Goal: Transaction & Acquisition: Purchase product/service

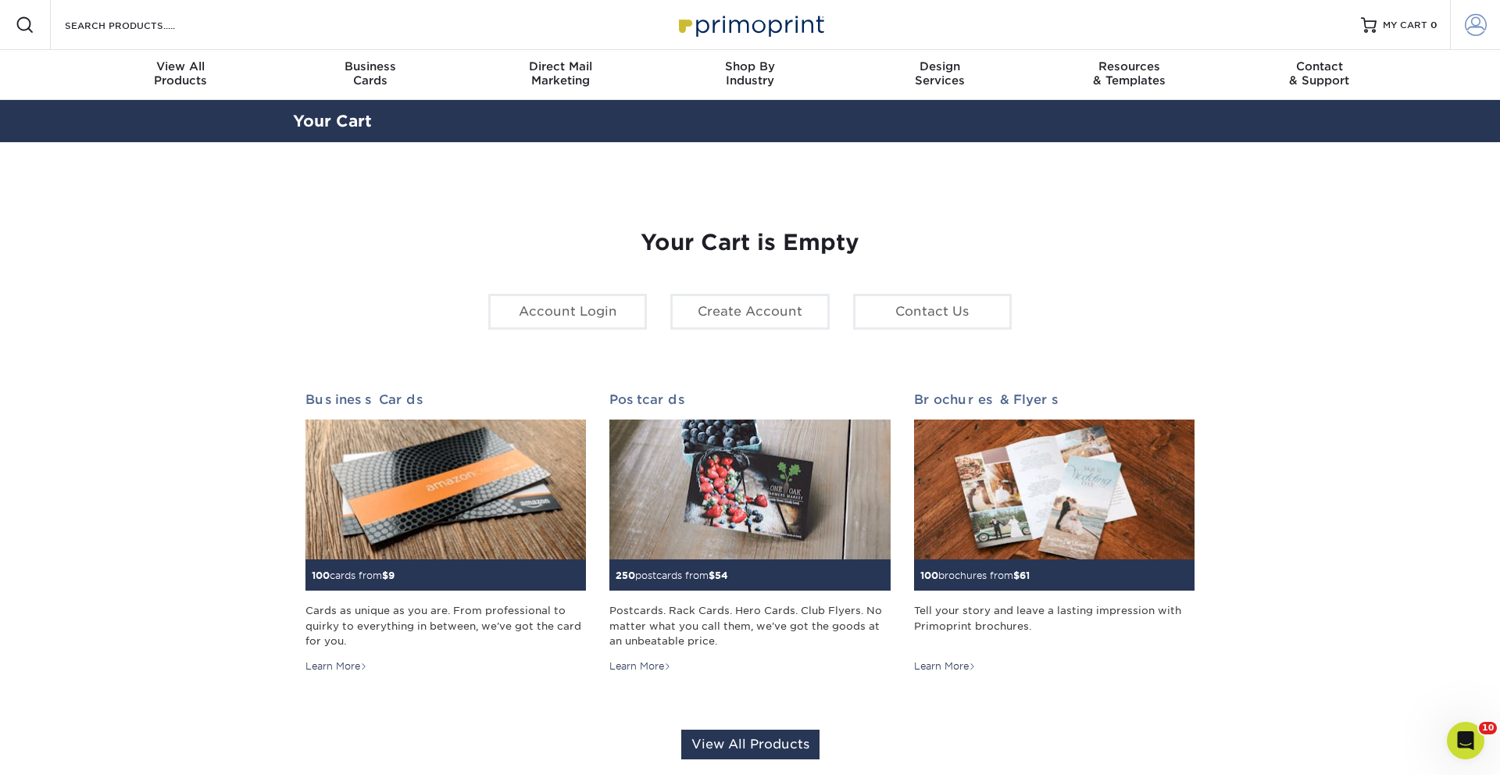
click at [1480, 34] on span at bounding box center [1476, 25] width 22 height 22
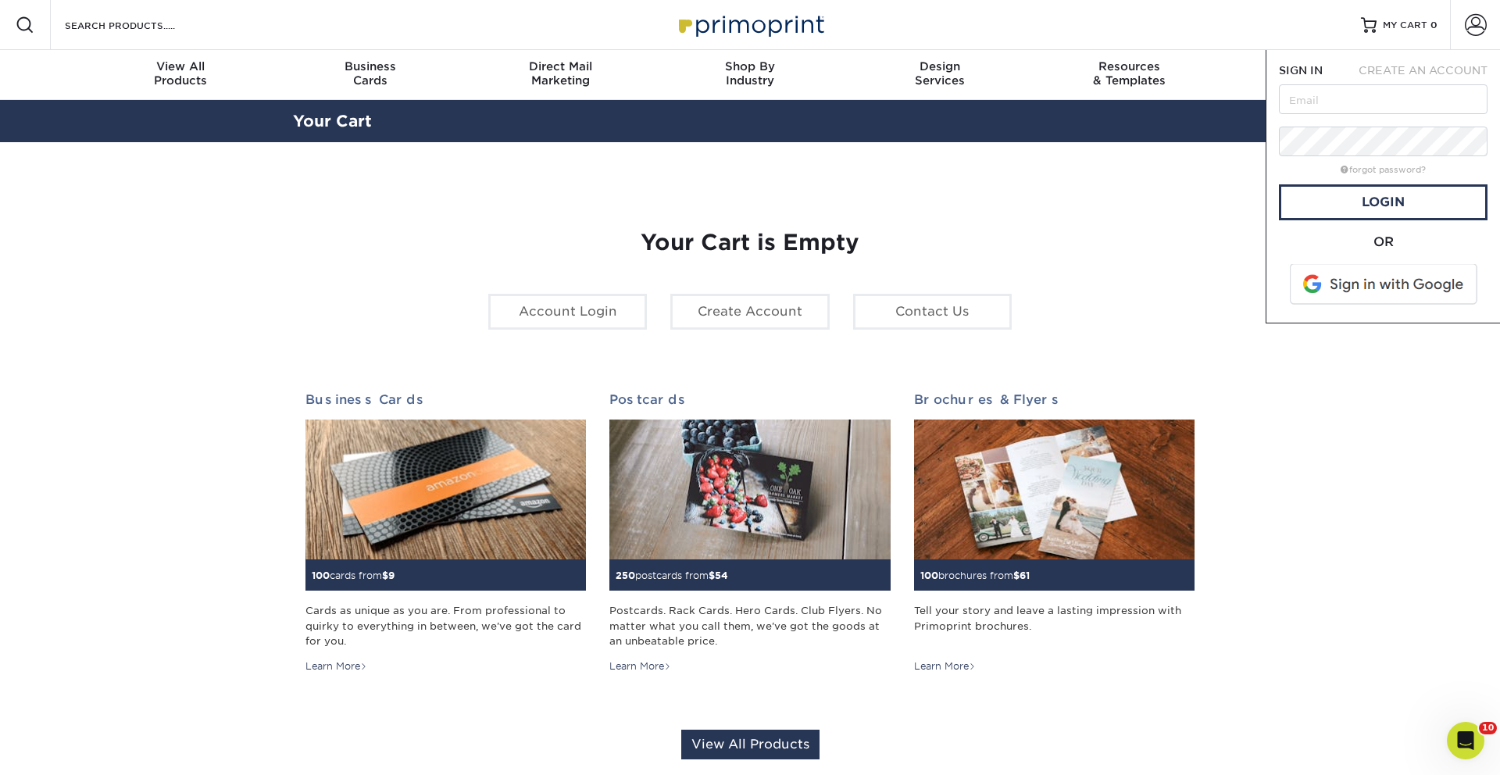
click at [1416, 280] on span at bounding box center [1384, 284] width 199 height 41
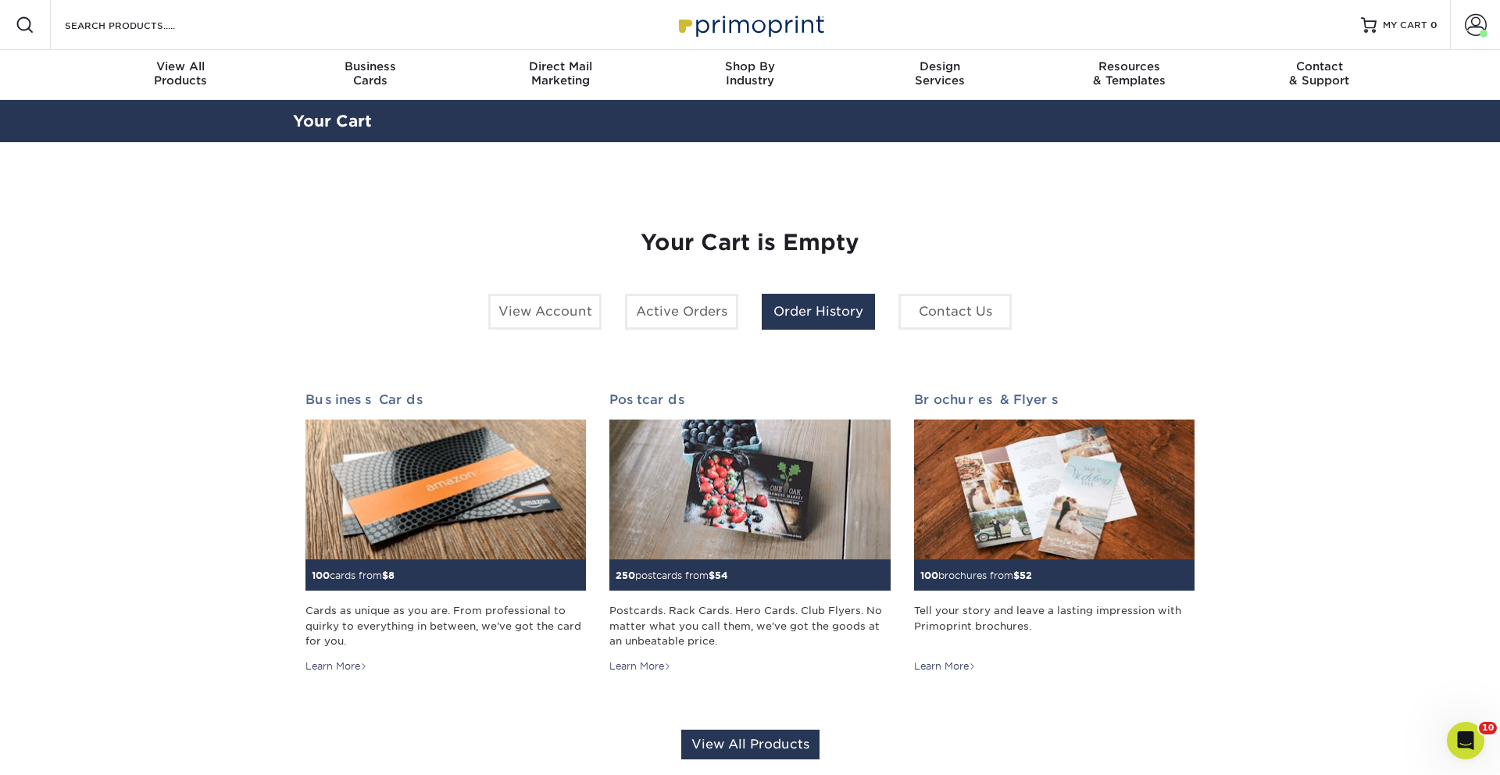
click at [834, 315] on link "Order History" at bounding box center [818, 312] width 113 height 36
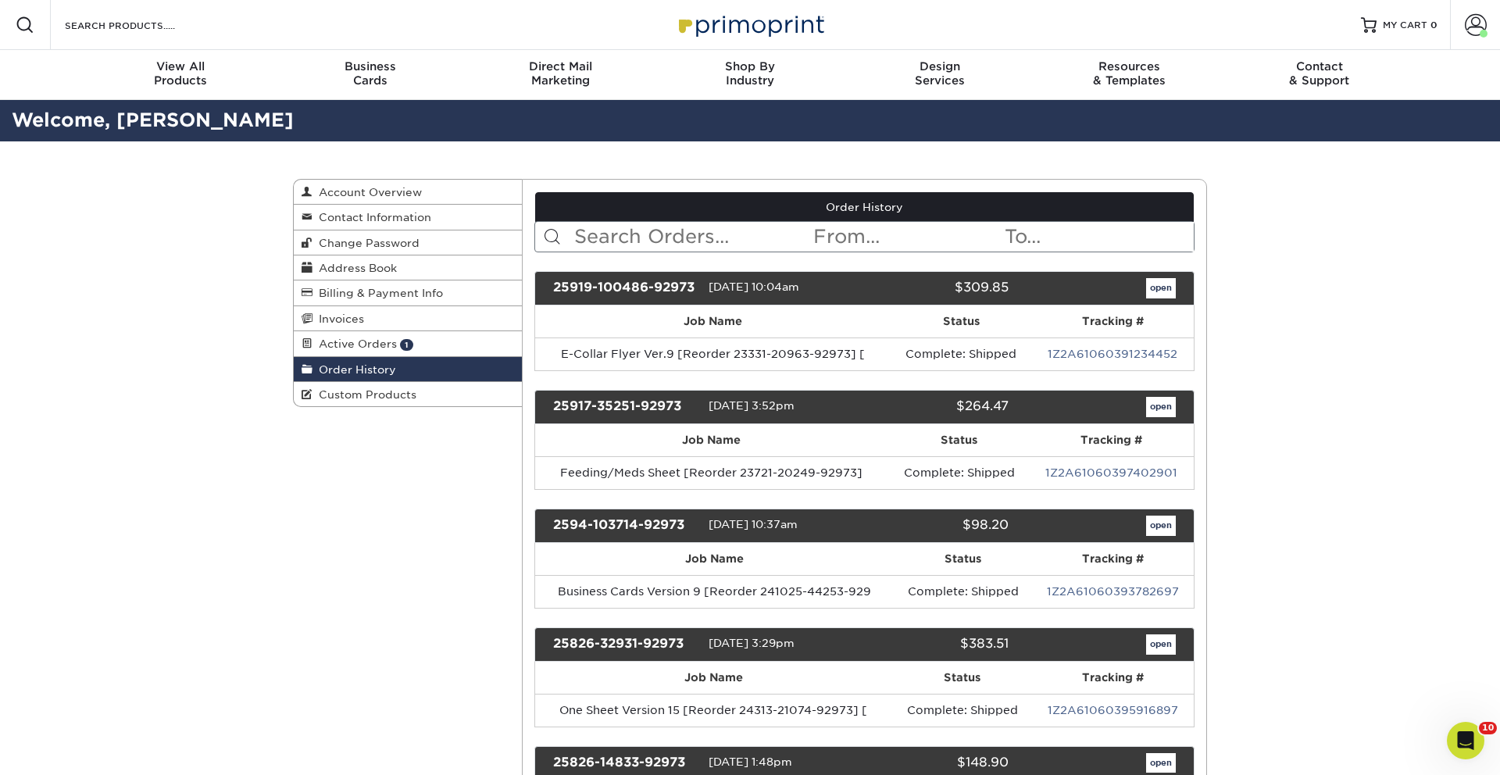
click at [672, 250] on input "text" at bounding box center [693, 237] width 240 height 30
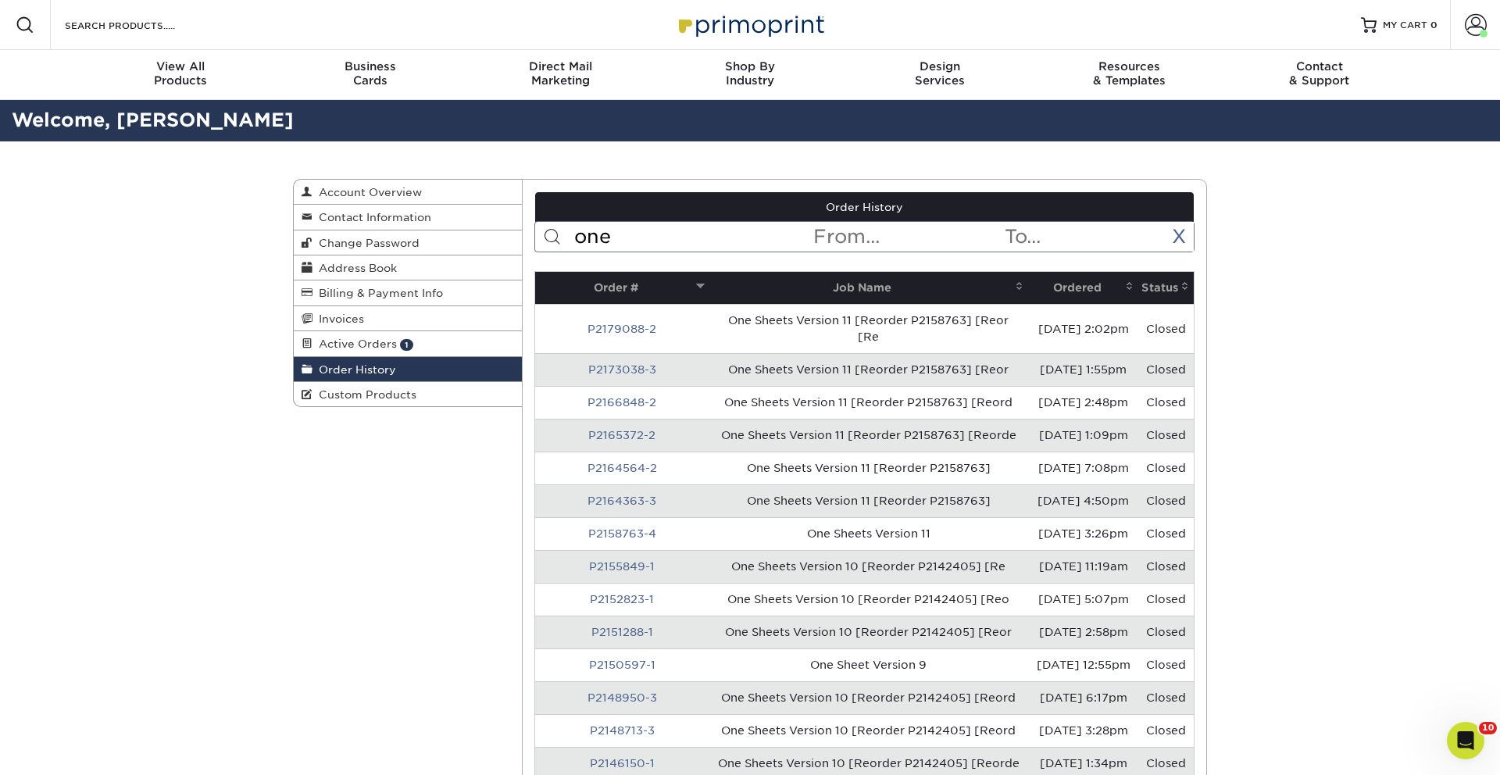
type input "one"
click at [1067, 287] on th "Ordered" at bounding box center [1083, 288] width 110 height 32
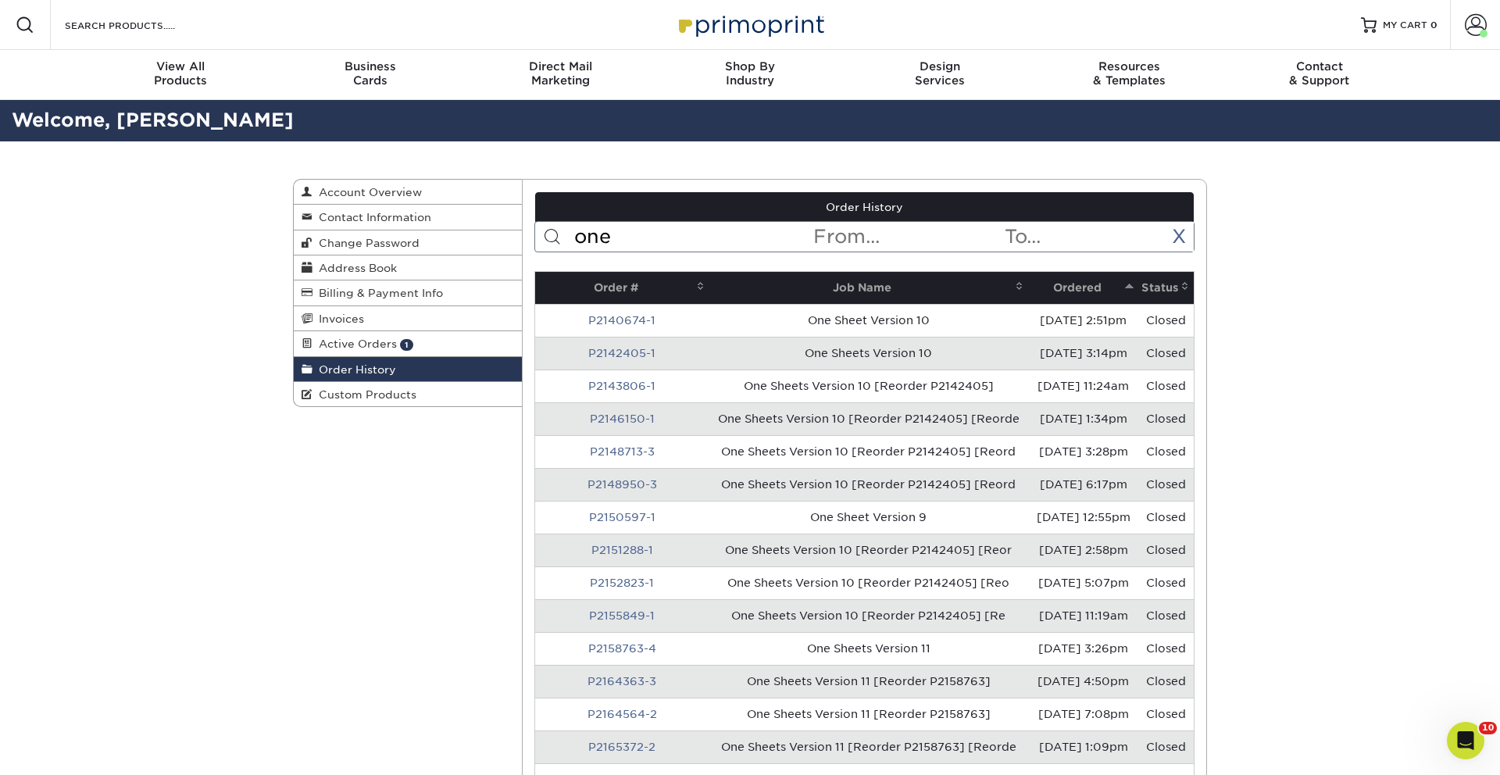
click at [1067, 287] on th "Ordered" at bounding box center [1083, 288] width 110 height 32
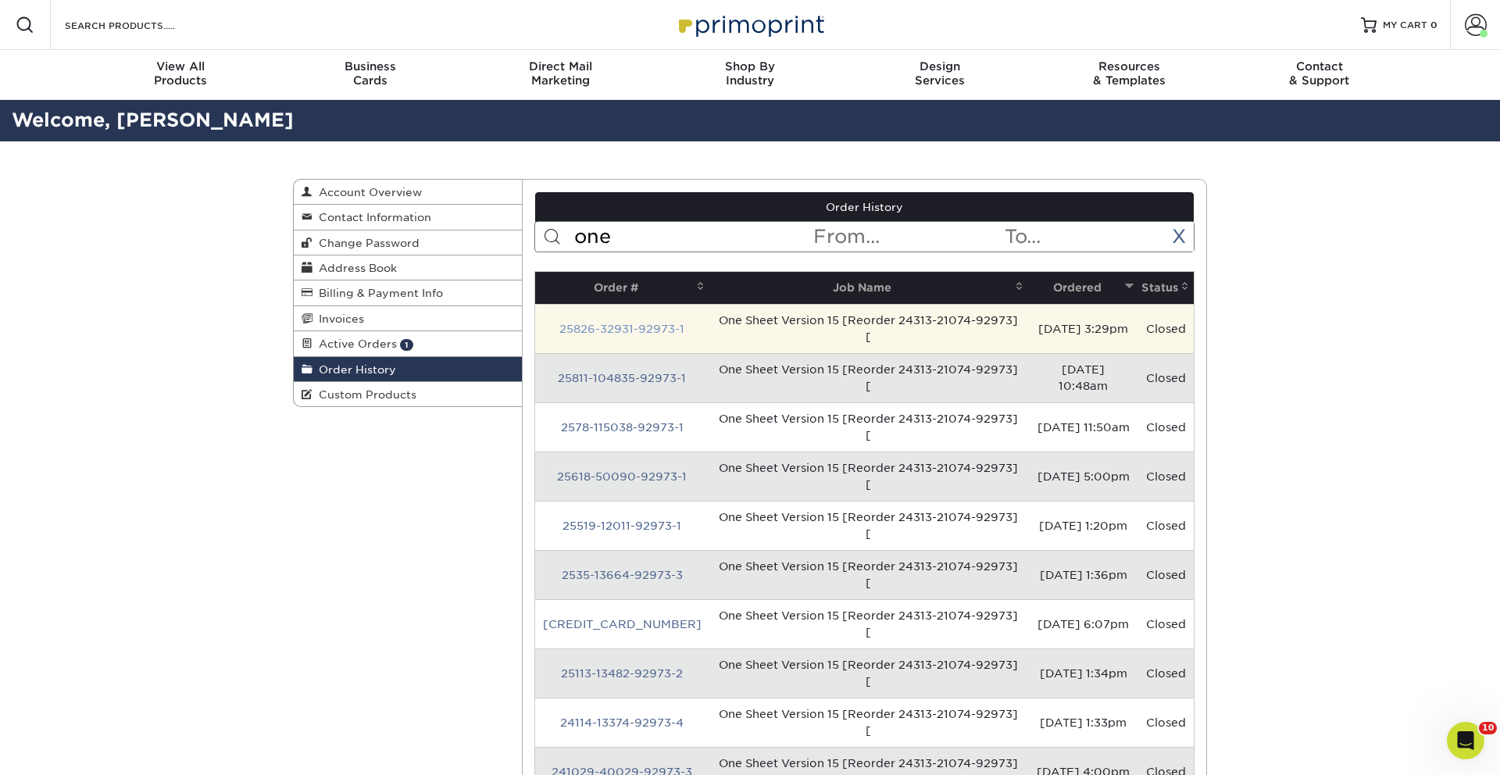
scroll to position [1, 0]
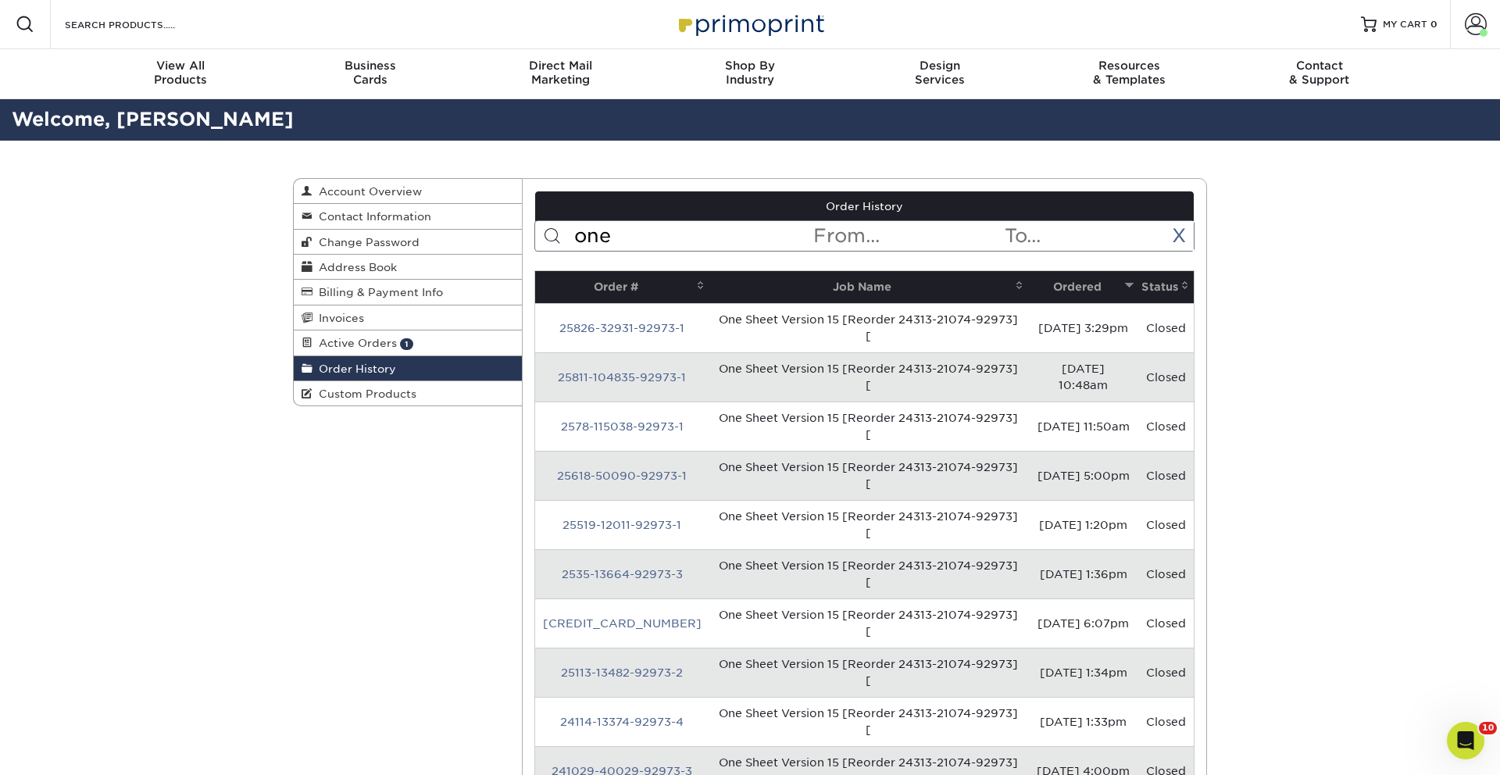
click at [616, 322] on link "25826-32931-92973-1" at bounding box center [621, 328] width 125 height 12
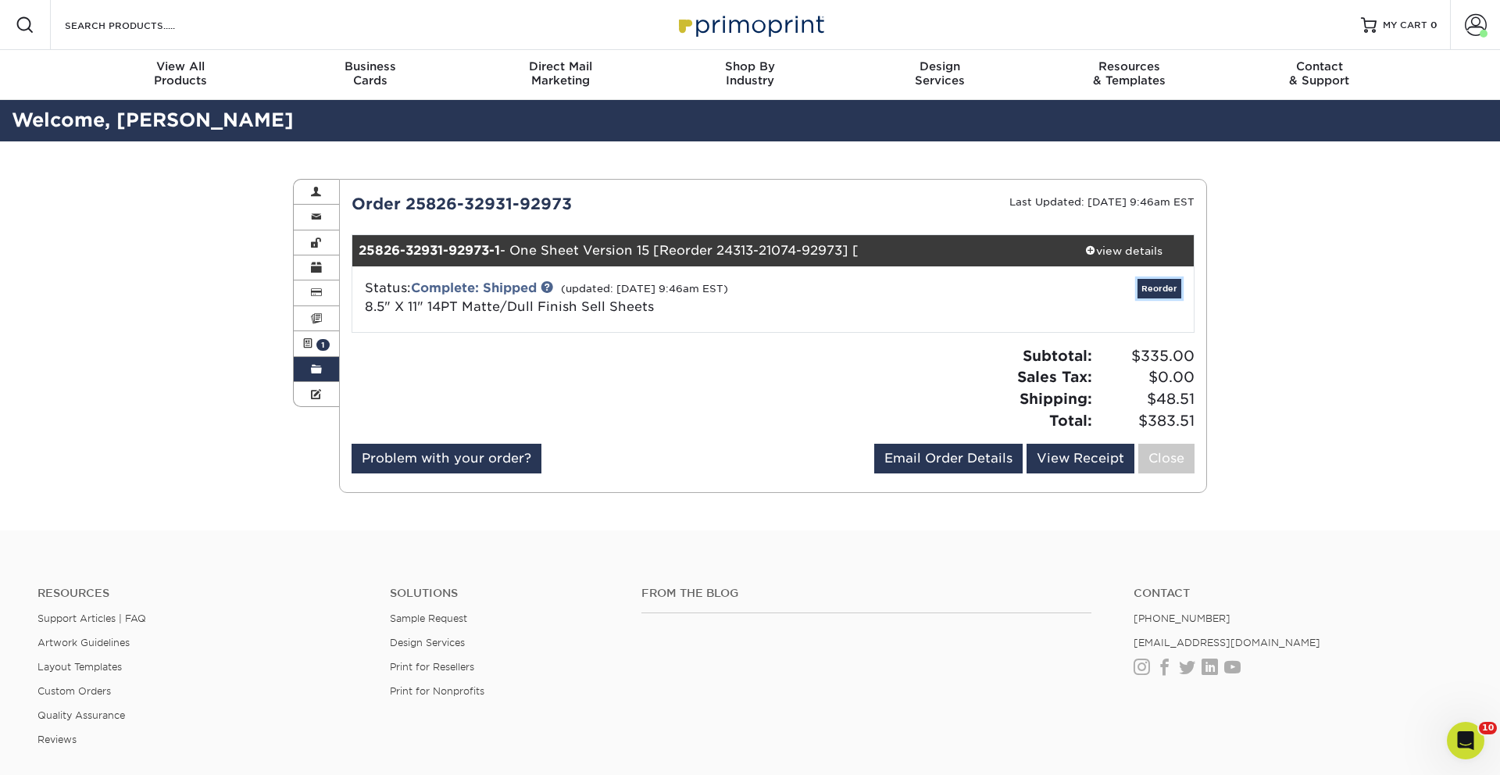
click at [1153, 286] on link "Reorder" at bounding box center [1159, 289] width 44 height 20
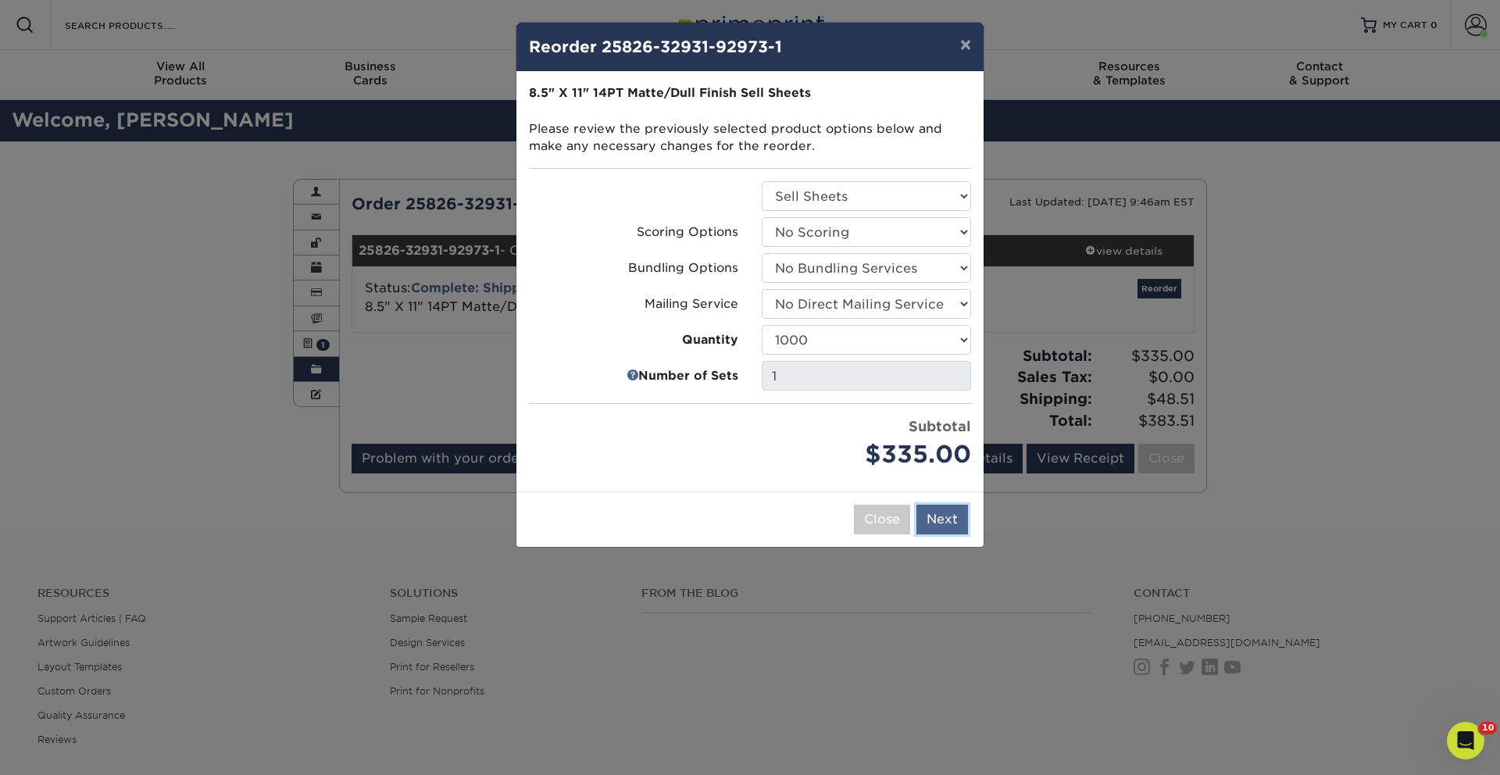
drag, startPoint x: 956, startPoint y: 511, endPoint x: 937, endPoint y: 480, distance: 36.2
click at [957, 510] on button "Next" at bounding box center [942, 520] width 52 height 30
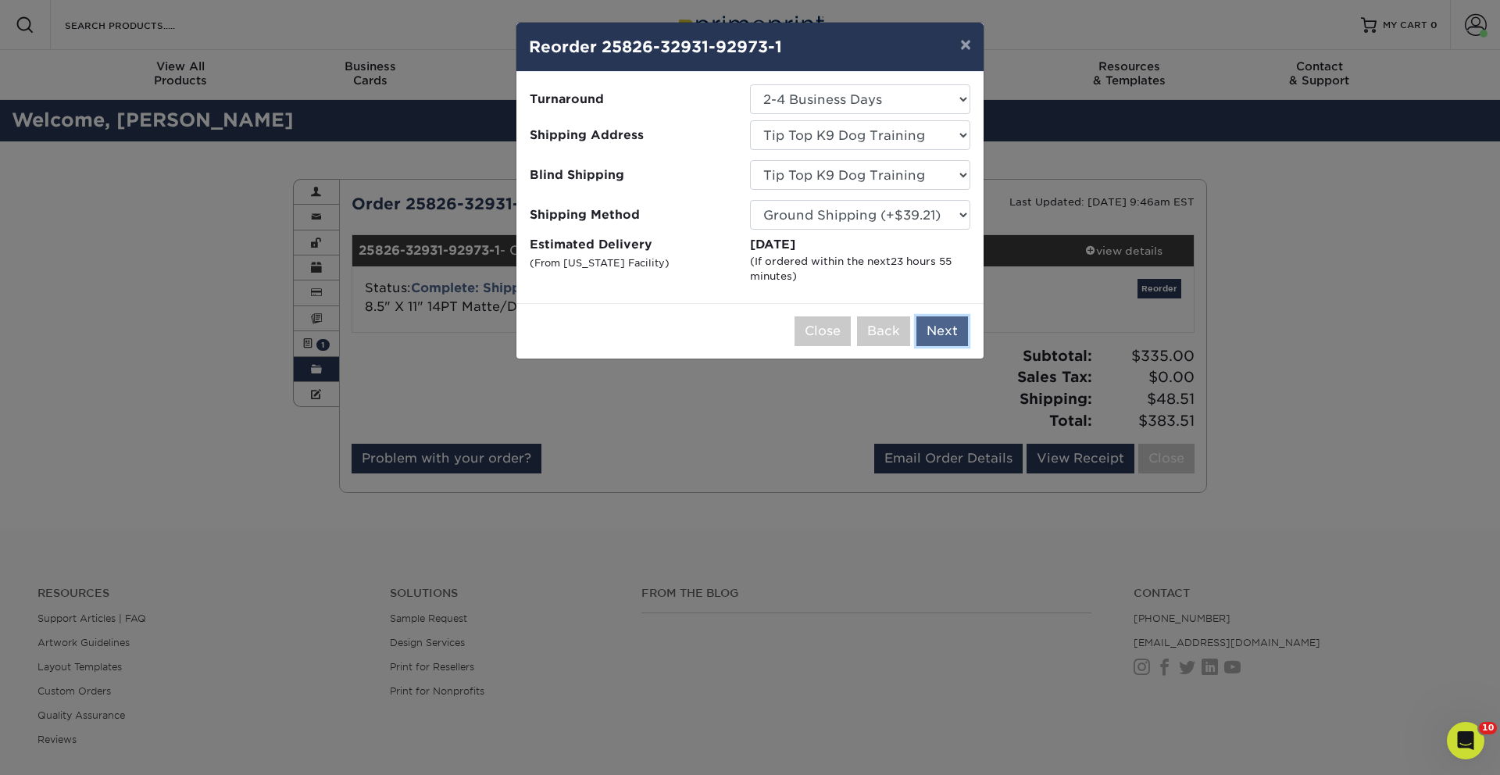
click at [957, 327] on button "Next" at bounding box center [942, 331] width 52 height 30
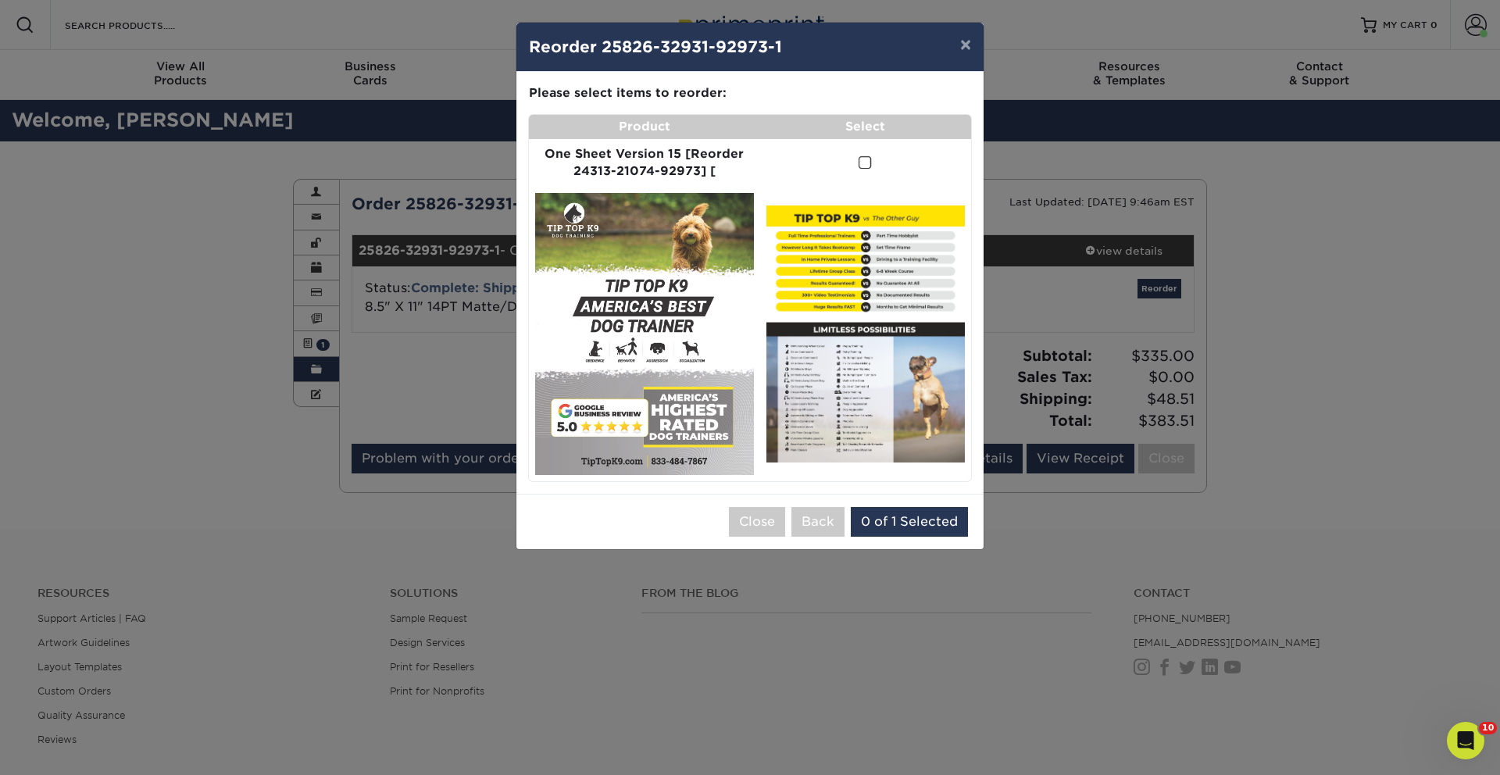
click at [856, 155] on td at bounding box center [865, 163] width 211 height 48
click at [863, 166] on span at bounding box center [865, 162] width 13 height 15
click at [0, 0] on input "checkbox" at bounding box center [0, 0] width 0 height 0
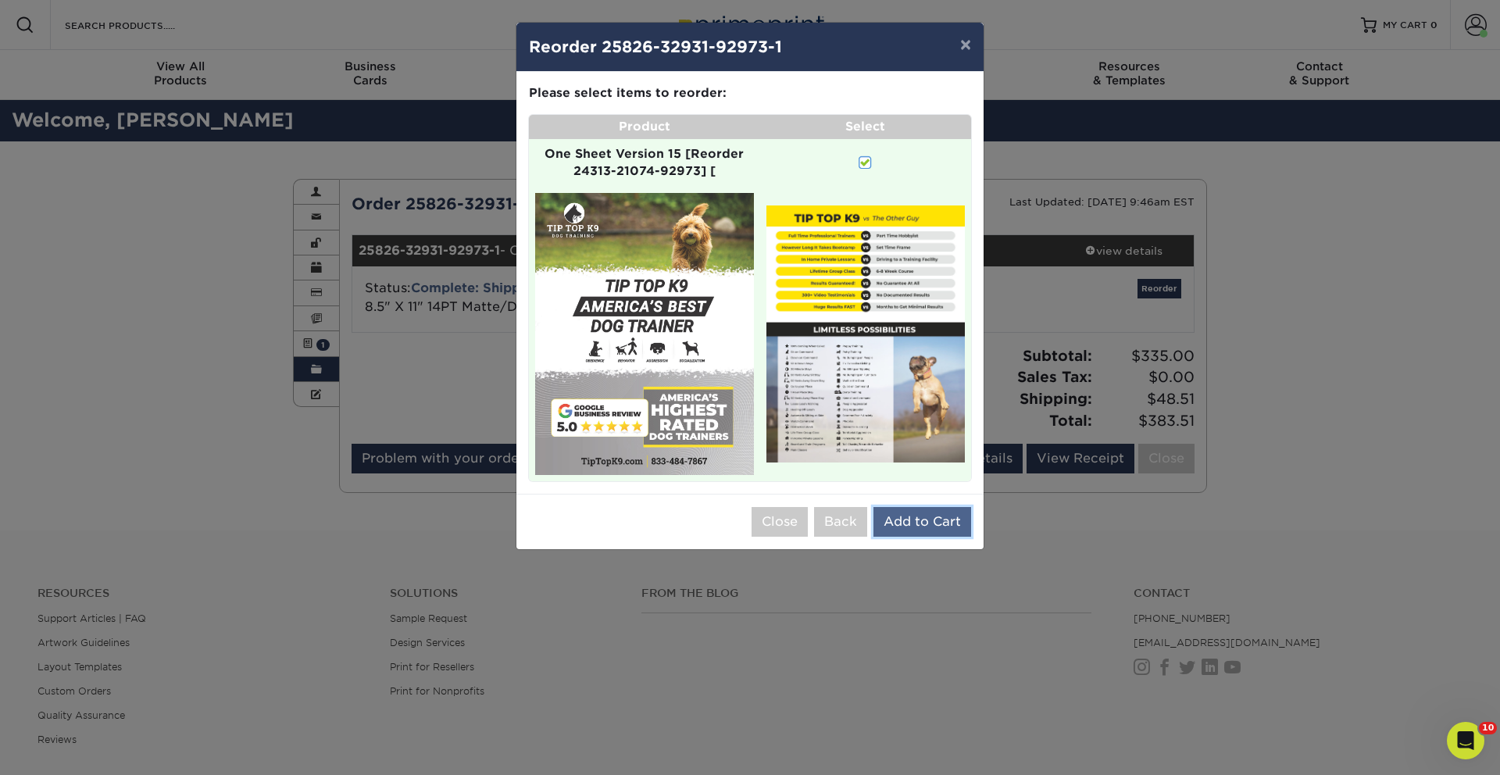
click at [919, 532] on button "Add to Cart" at bounding box center [922, 522] width 98 height 30
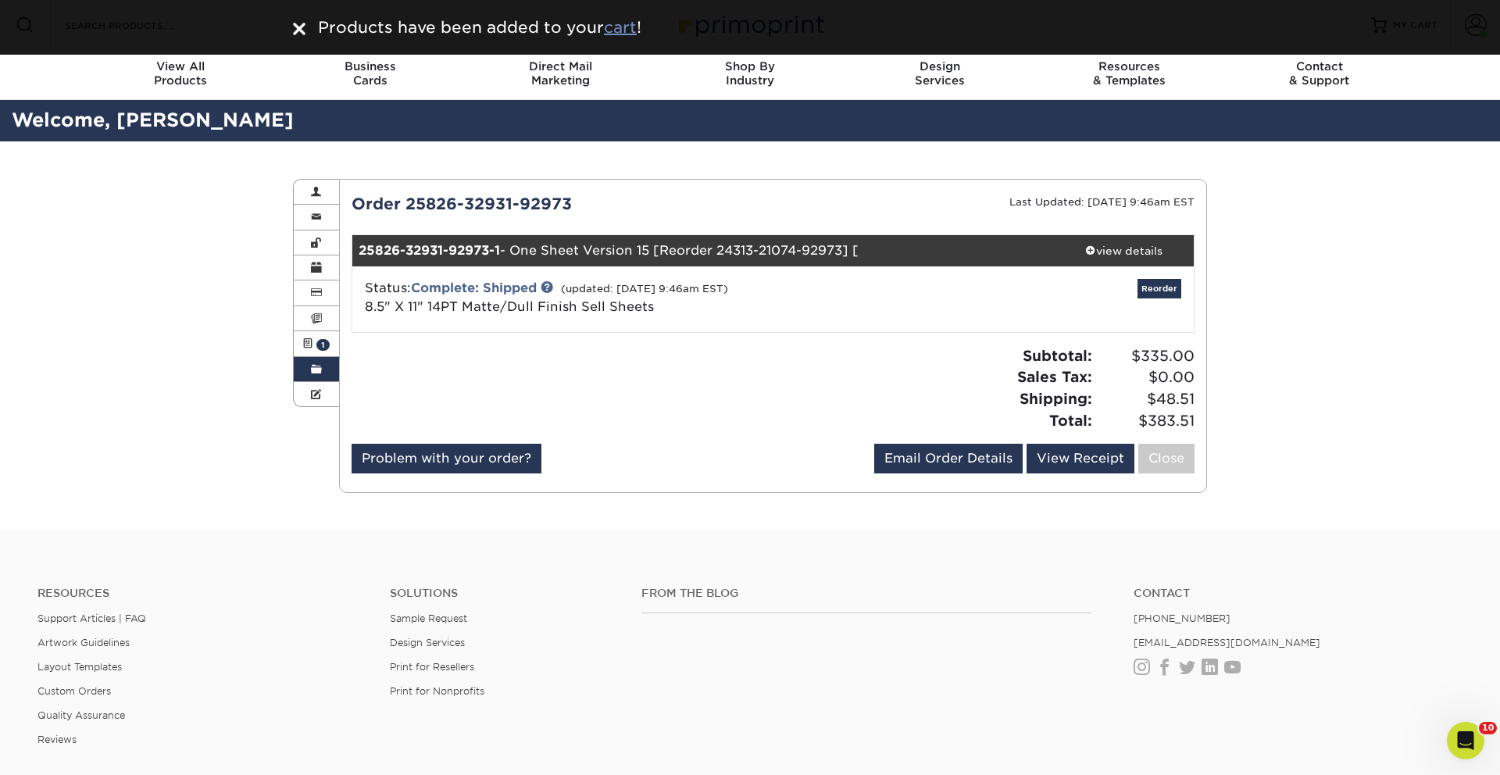
click at [615, 20] on u "cart" at bounding box center [620, 27] width 33 height 19
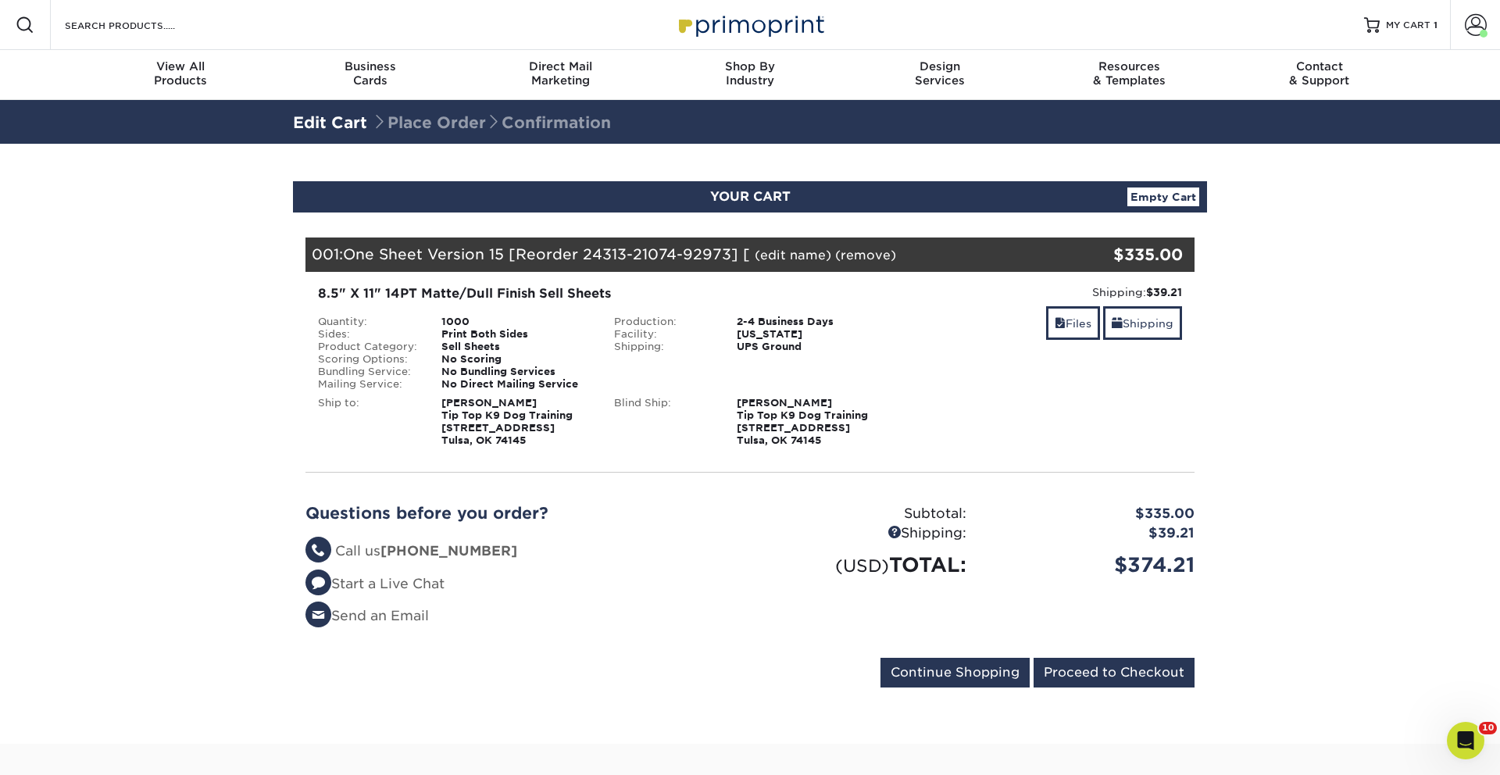
scroll to position [1, 0]
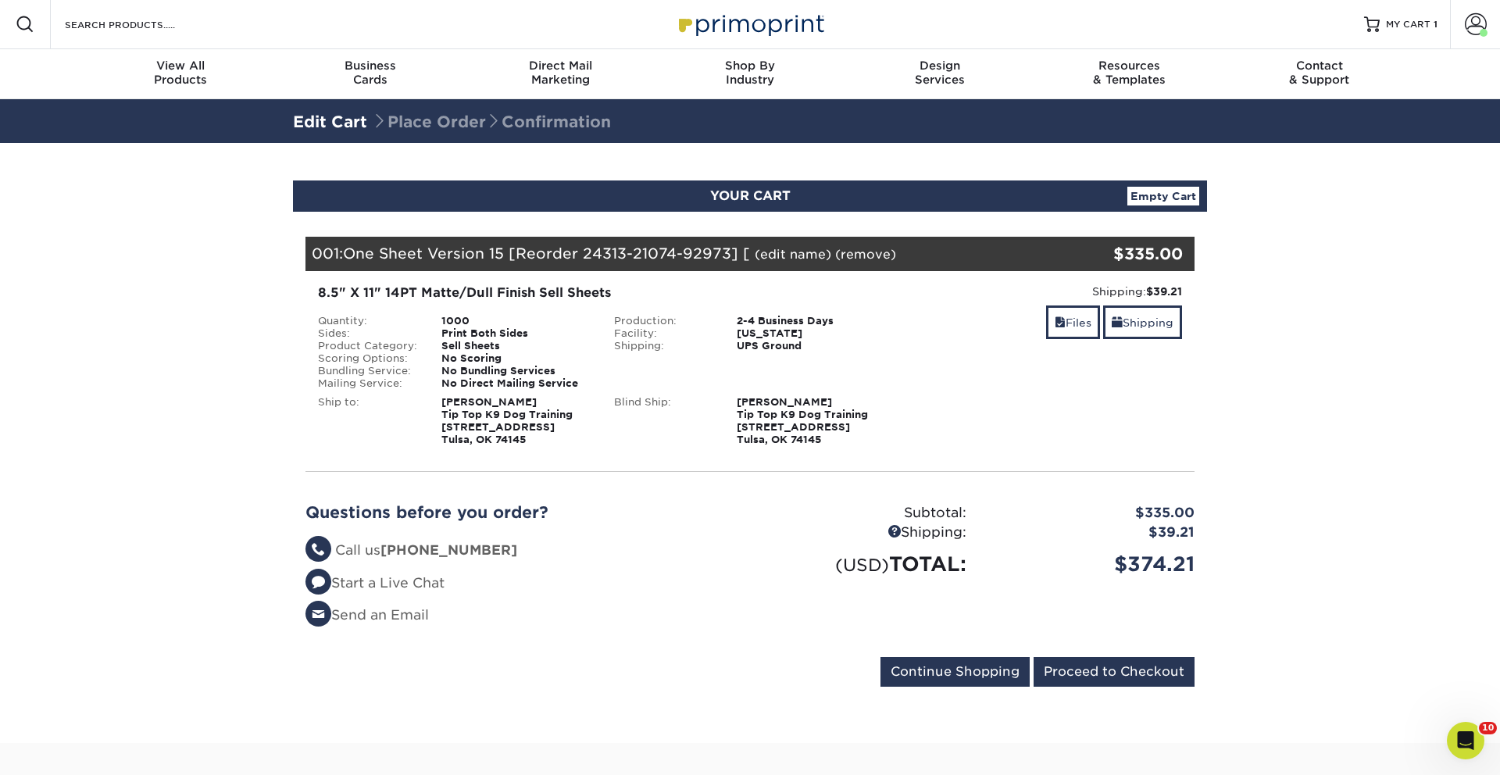
click at [1115, 691] on form "Continue Shopping Proceed to Checkout" at bounding box center [749, 675] width 889 height 36
click at [1116, 672] on input "Proceed to Checkout" at bounding box center [1114, 672] width 161 height 30
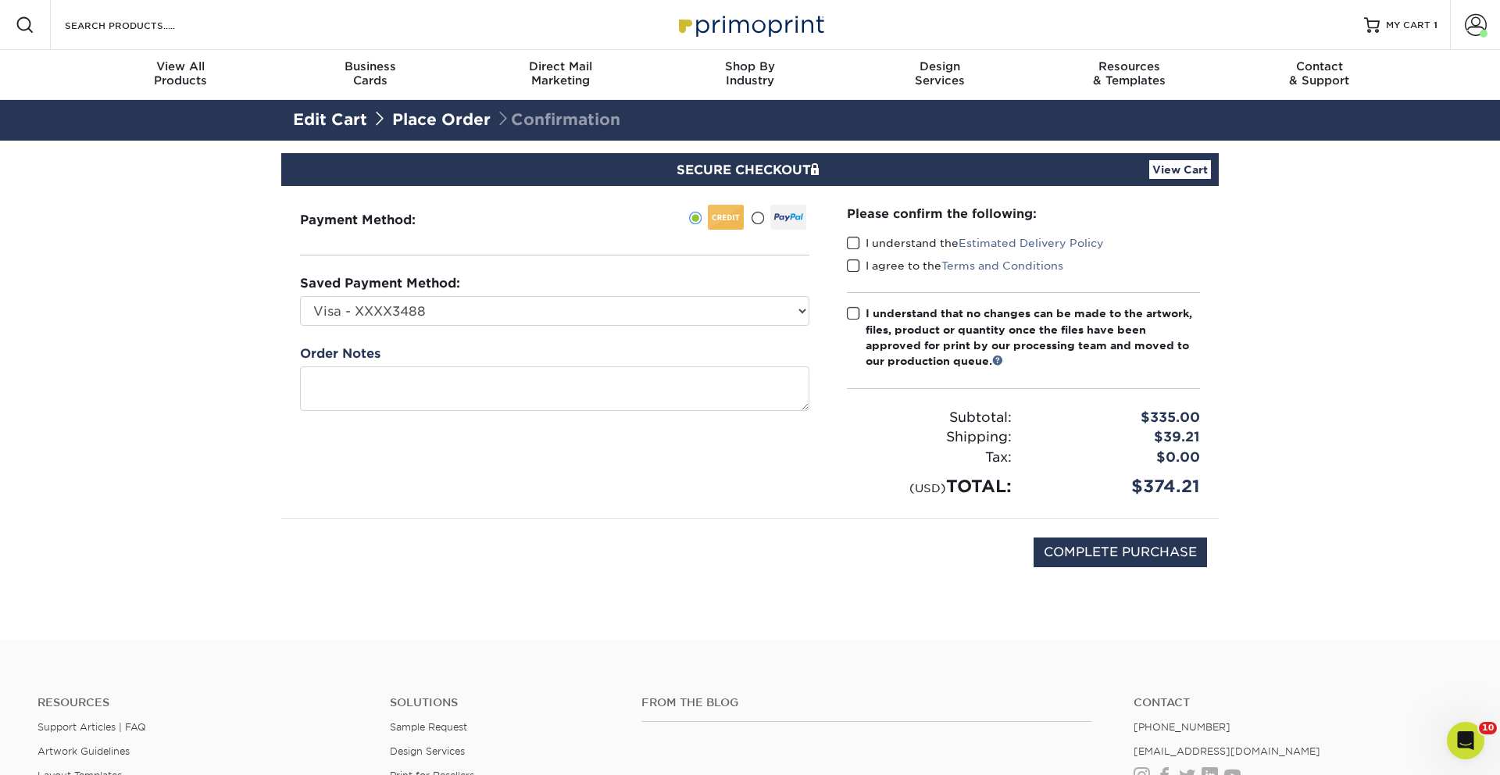
drag, startPoint x: 853, startPoint y: 242, endPoint x: 849, endPoint y: 264, distance: 22.2
click at [853, 243] on span at bounding box center [853, 243] width 13 height 15
click at [0, 0] on input "I understand the Estimated Delivery Policy" at bounding box center [0, 0] width 0 height 0
click at [849, 264] on span at bounding box center [853, 266] width 13 height 15
click at [0, 0] on input "I agree to the Terms and Conditions" at bounding box center [0, 0] width 0 height 0
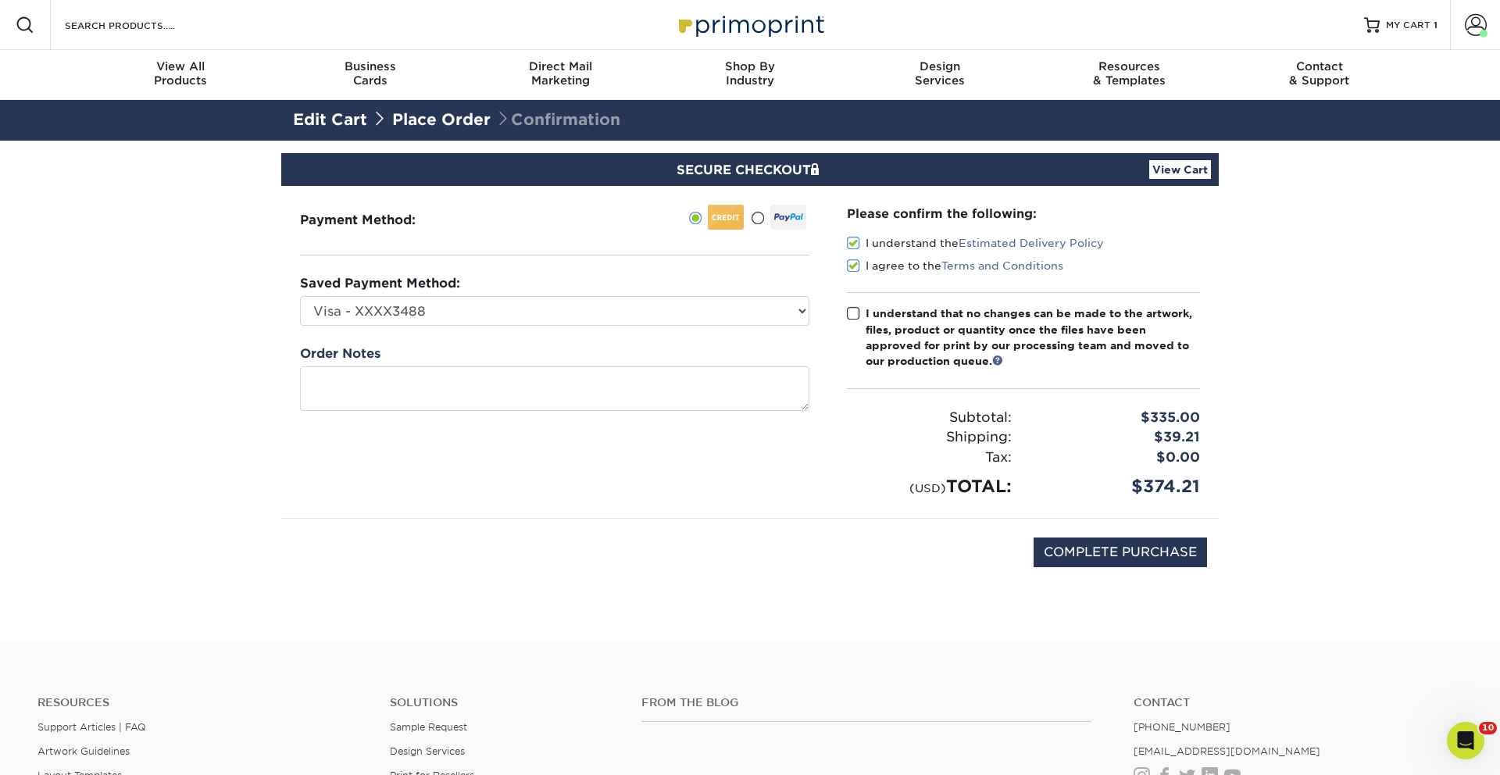
drag, startPoint x: 849, startPoint y: 312, endPoint x: 894, endPoint y: 337, distance: 51.7
click at [849, 313] on span at bounding box center [853, 313] width 13 height 15
click at [0, 0] on input "I understand that no changes can be made to the artwork, files, product or quan…" at bounding box center [0, 0] width 0 height 0
click at [1059, 553] on input "COMPLETE PURCHASE" at bounding box center [1120, 552] width 173 height 30
type input "PROCESSING, PLEASE WAIT..."
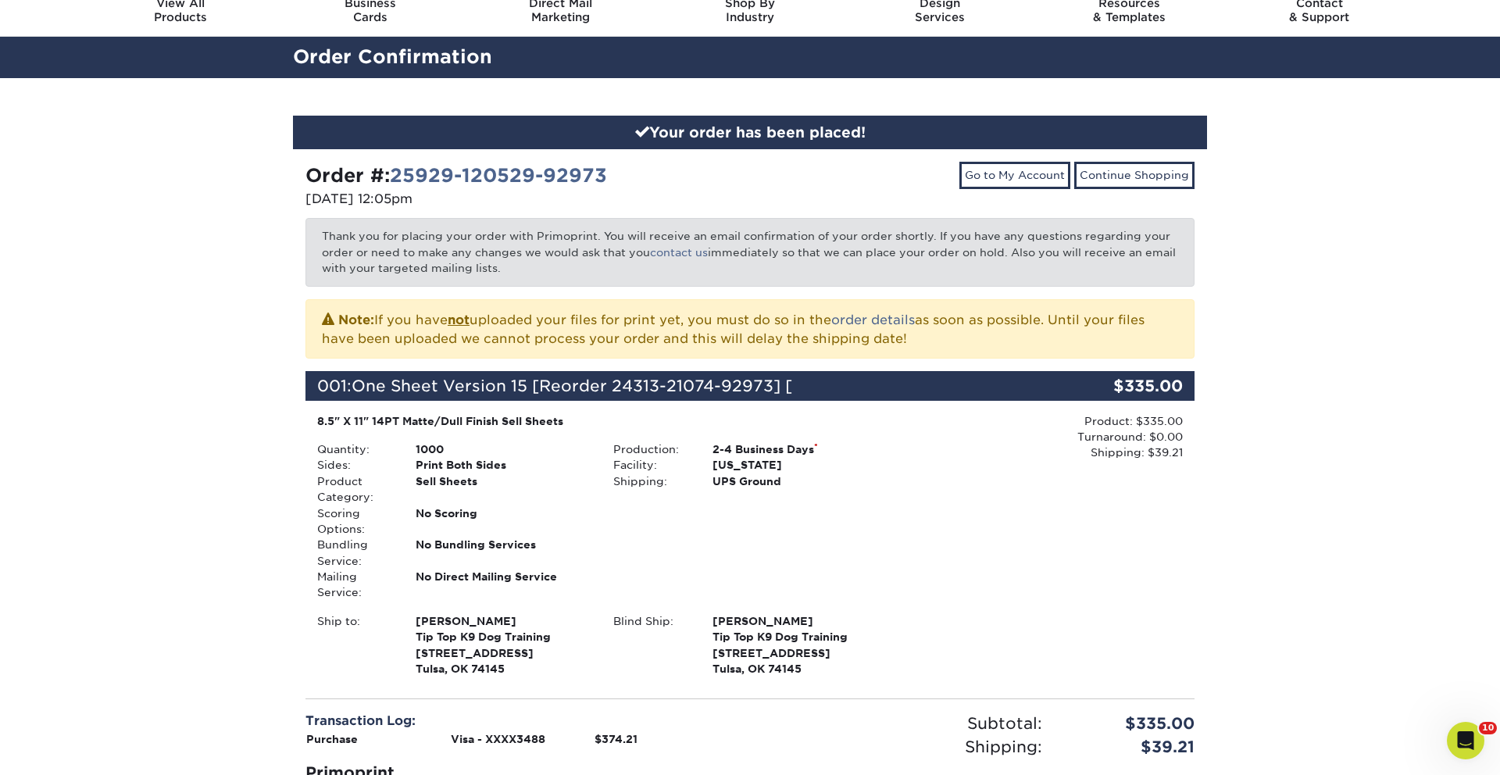
scroll to position [62, 0]
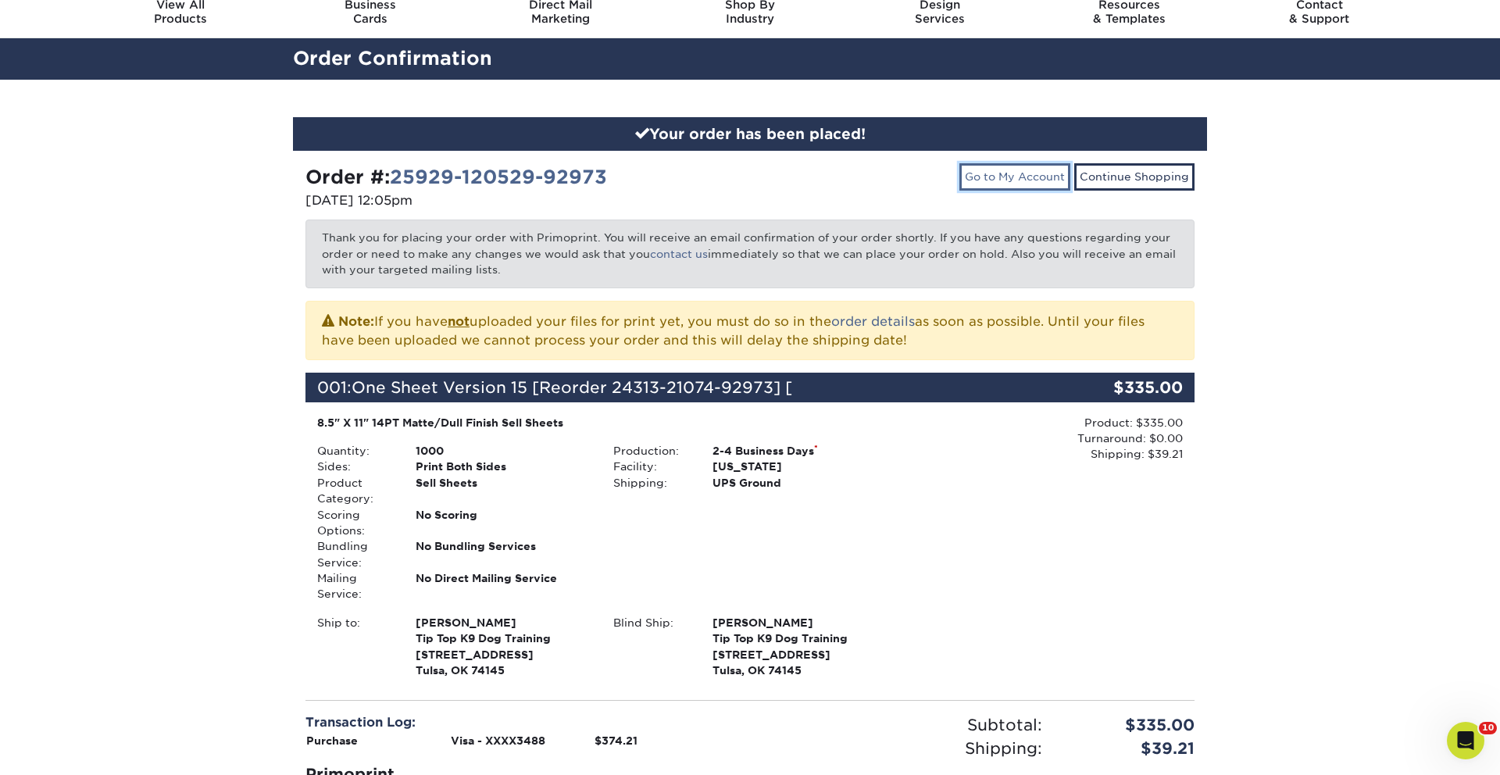
click at [1039, 176] on link "Go to My Account" at bounding box center [1014, 176] width 111 height 27
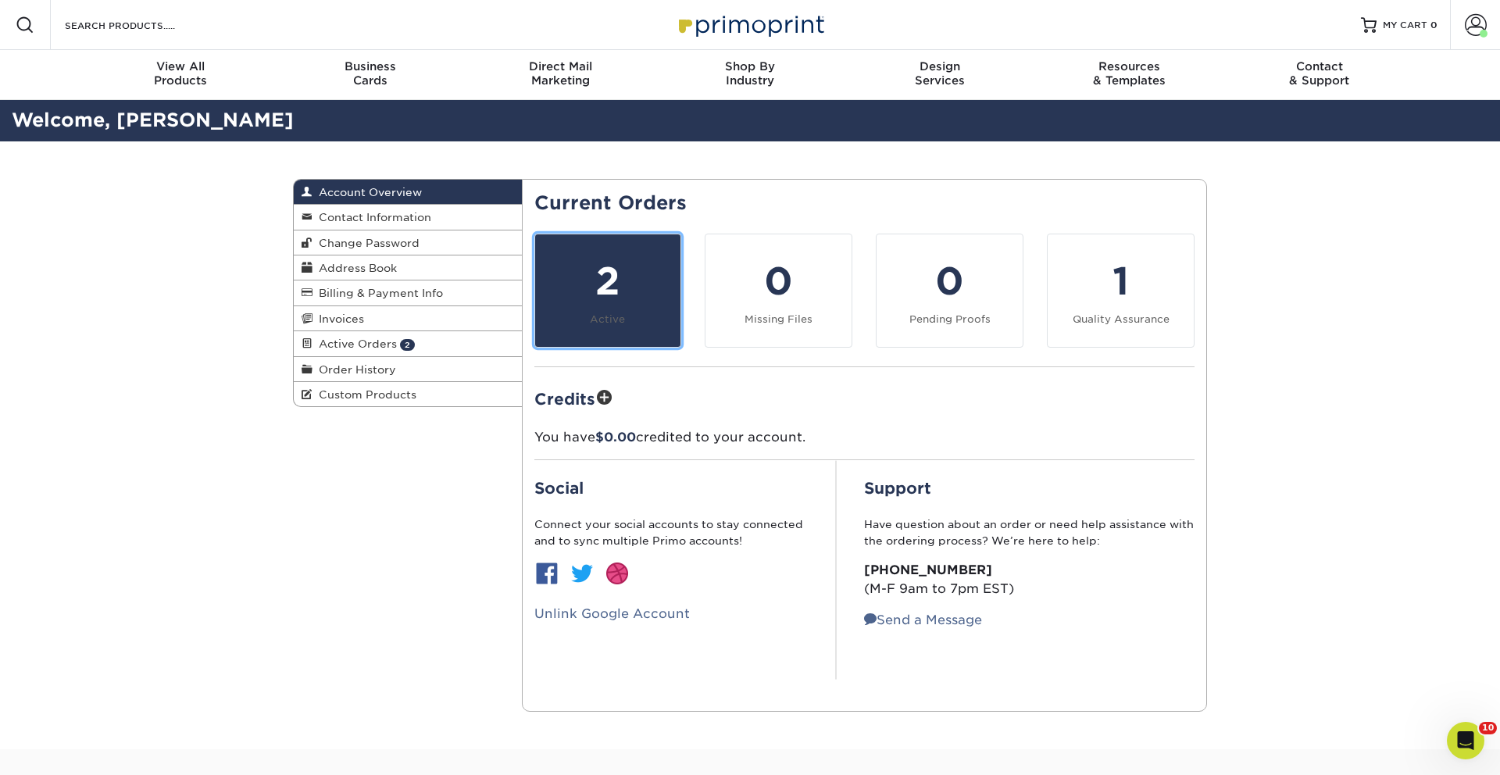
click at [623, 316] on small "Active" at bounding box center [607, 319] width 35 height 12
click at [611, 309] on link "2 Active" at bounding box center [608, 291] width 148 height 114
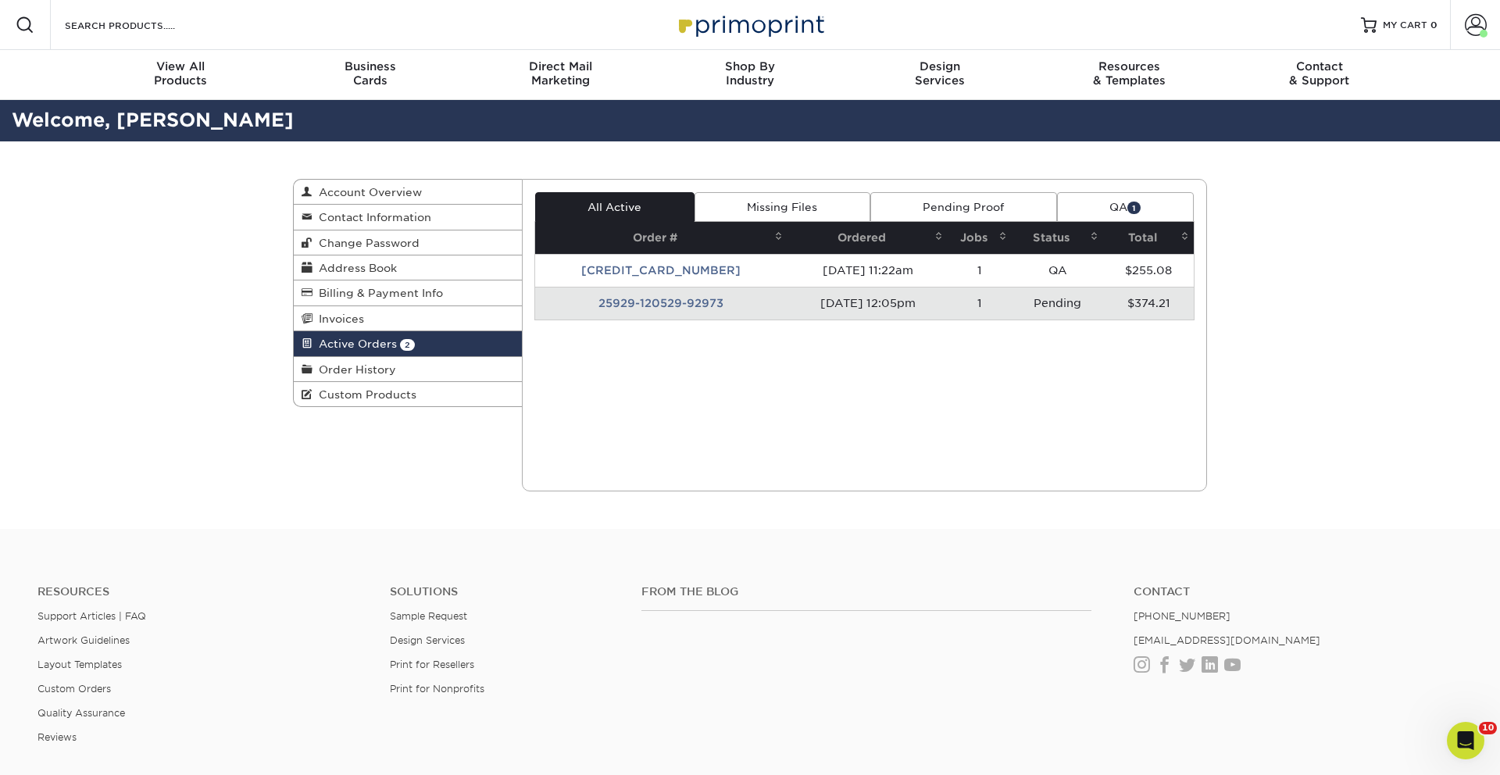
click at [646, 316] on td "25929-120529-92973" at bounding box center [661, 303] width 253 height 33
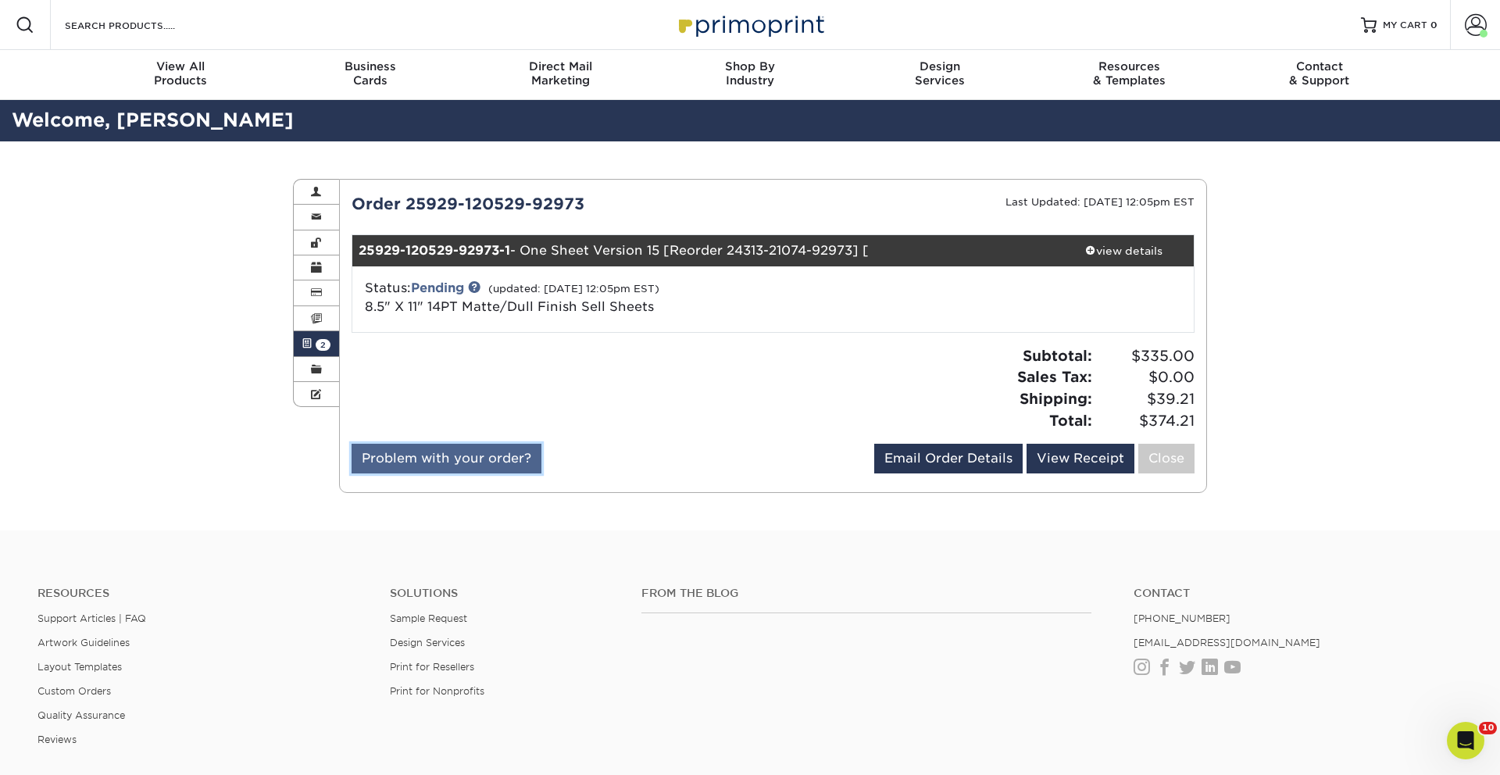
click at [477, 462] on link "Problem with your order?" at bounding box center [447, 459] width 190 height 30
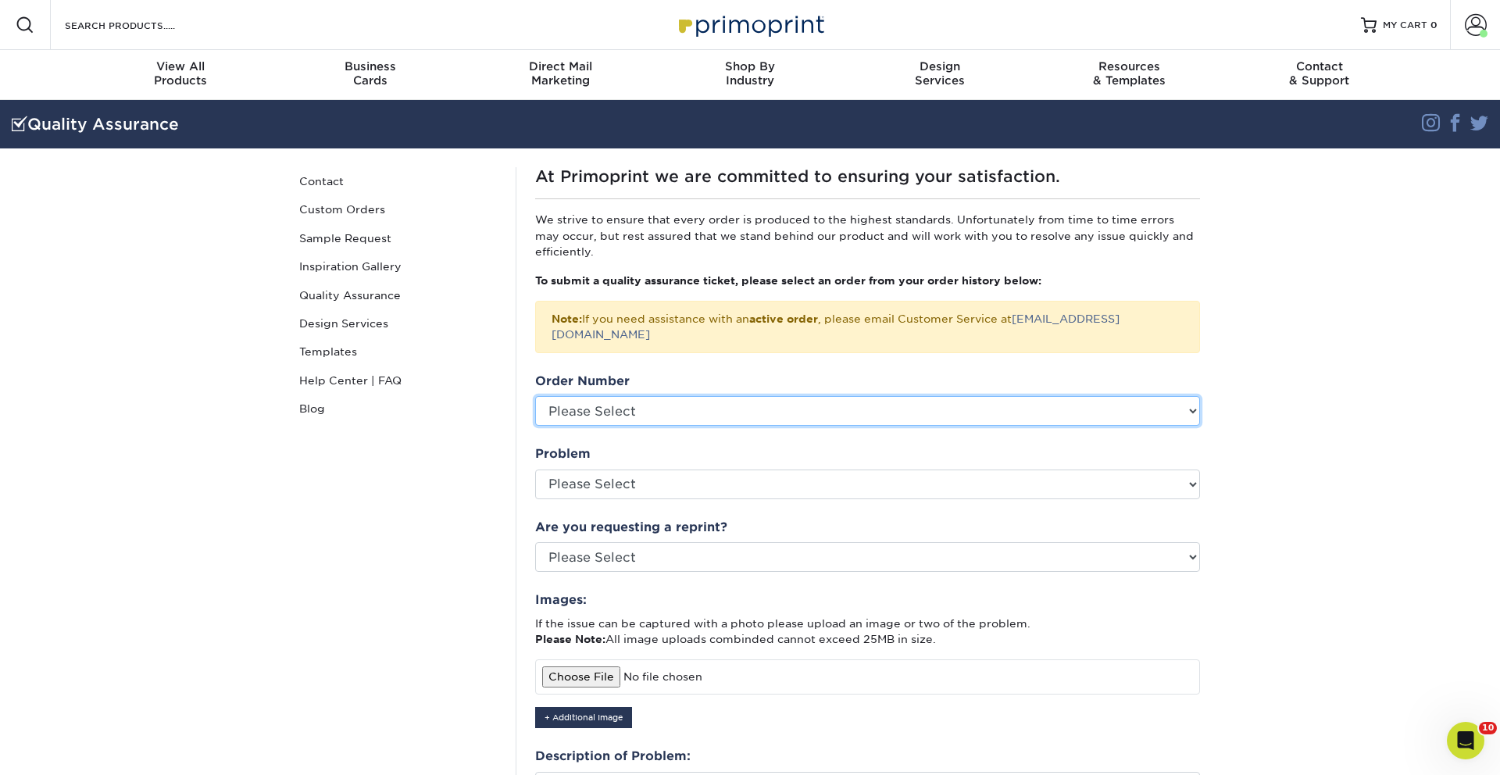
click at [716, 396] on select "Please Select P2180469 P2179088 P2178404 P2175256 P2173038 P2172686 P2169358 P2…" at bounding box center [867, 411] width 665 height 30
click at [646, 396] on select "Please Select P2180469 P2179088 P2178404 P2175256 P2173038 P2172686 P2169358 P2…" at bounding box center [867, 411] width 665 height 30
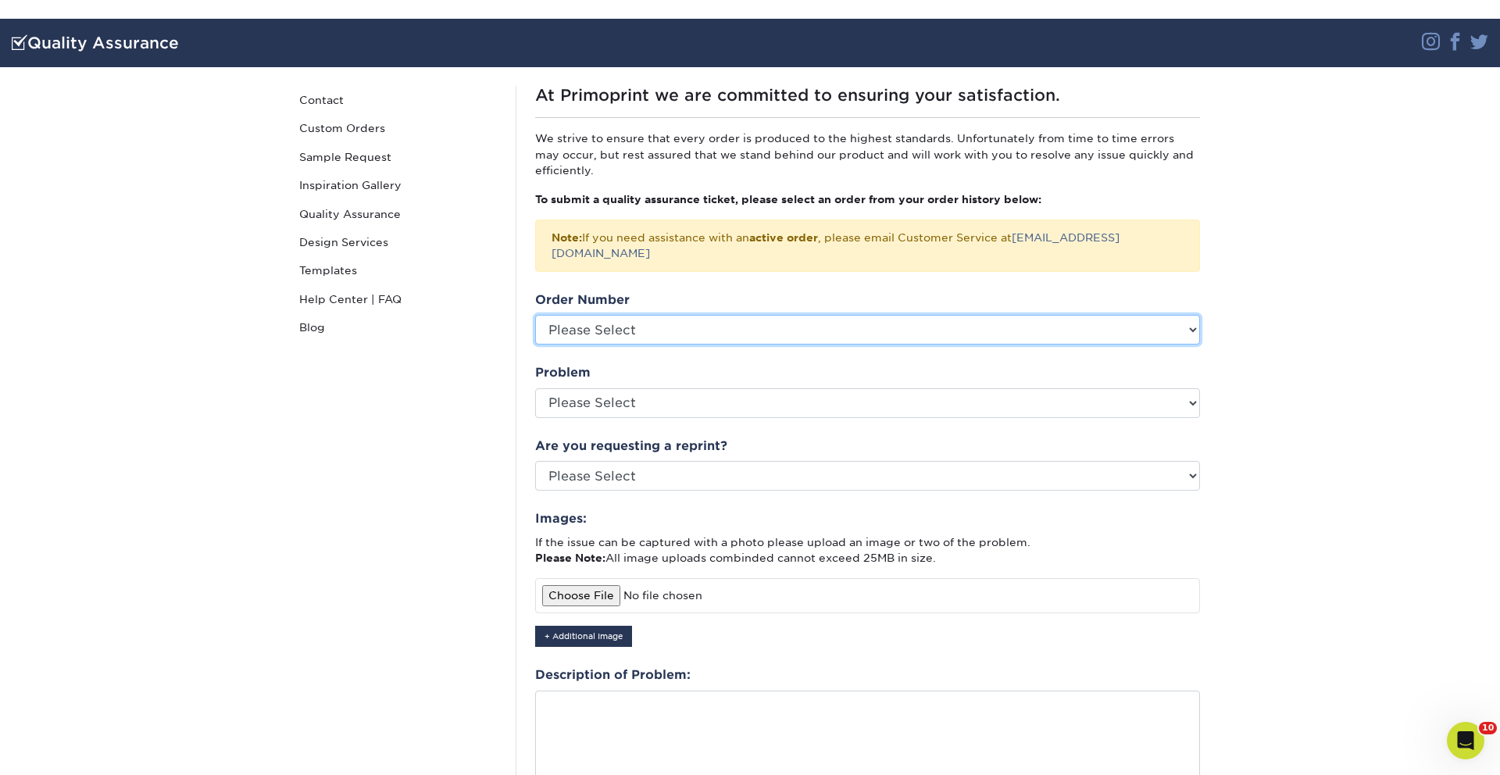
scroll to position [101, 0]
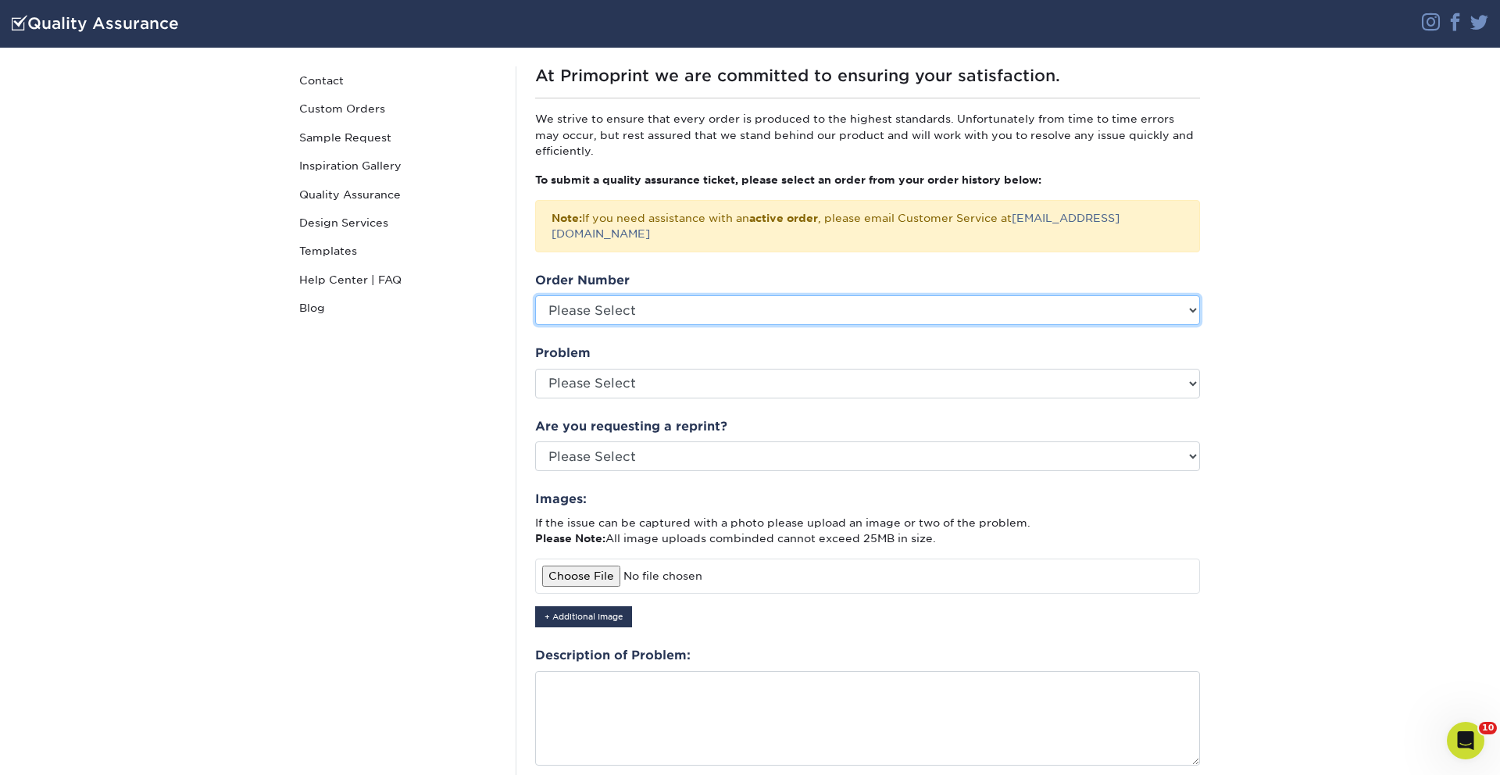
click at [651, 295] on select "Please Select P2180469 P2179088 P2178404 P2175256 P2173038 P2172686 P2169358 P2…" at bounding box center [867, 310] width 665 height 30
click at [888, 295] on select "Please Select P2180469 P2179088 P2178404 P2175256 P2173038 P2172686 P2169358 P2…" at bounding box center [867, 310] width 665 height 30
click at [870, 303] on select "Please Select P2180469 P2179088 P2178404 P2175256 P2173038 P2172686 P2169358 P2…" at bounding box center [867, 310] width 665 height 30
click at [535, 295] on select "Please Select P2180469 P2179088 P2178404 P2175256 P2173038 P2172686 P2169358 P2…" at bounding box center [867, 310] width 665 height 30
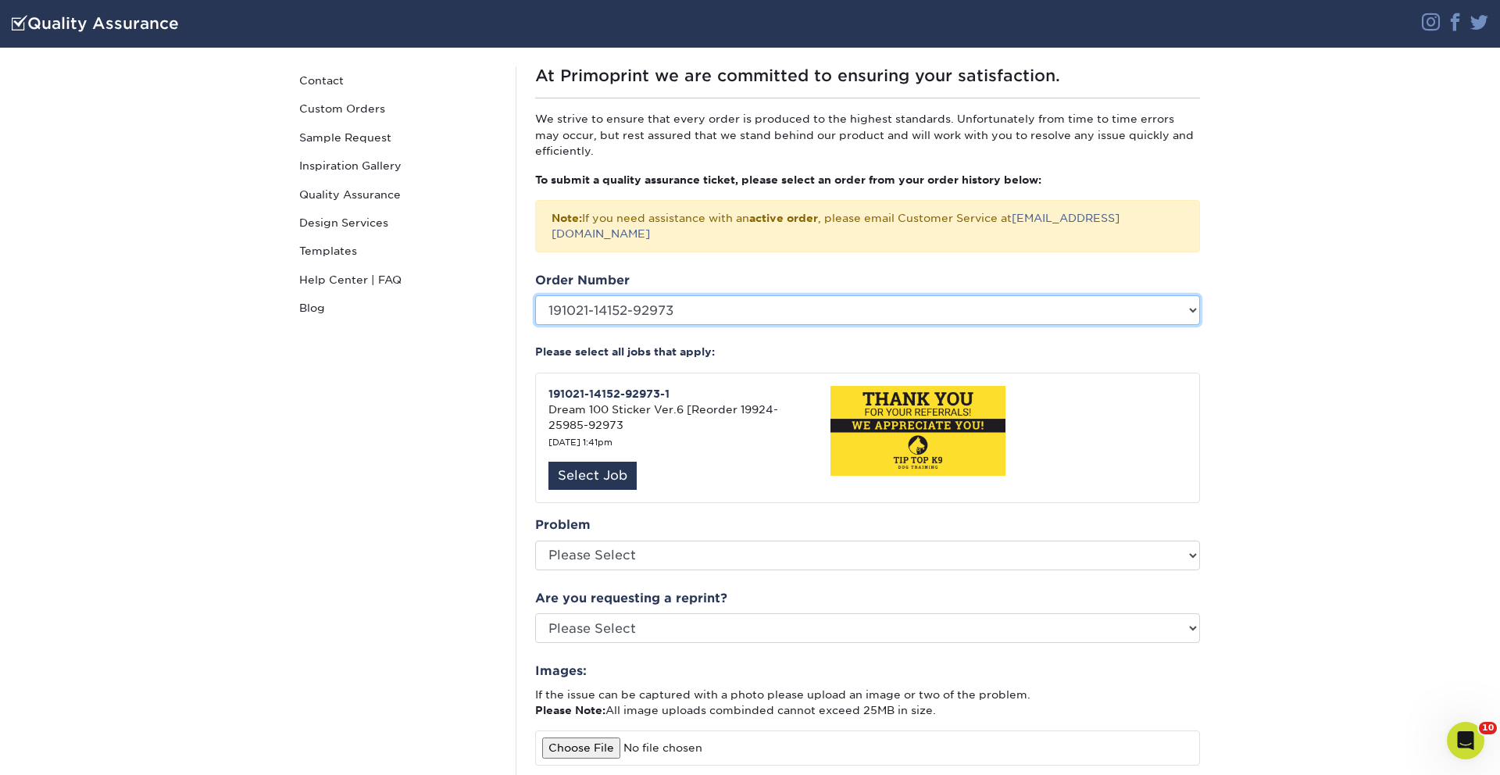
click at [757, 299] on select "Please Select P2180469 P2179088 P2178404 P2175256 P2173038 P2172686 P2169358 P2…" at bounding box center [867, 310] width 665 height 30
click at [724, 295] on select "Please Select P2180469 P2179088 P2178404 P2175256 P2173038 P2172686 P2169358 P2…" at bounding box center [867, 310] width 665 height 30
click at [717, 295] on select "Please Select P2180469 P2179088 P2178404 P2175256 P2173038 P2172686 P2169358 P2…" at bounding box center [867, 310] width 665 height 30
select select "767920"
click at [535, 295] on select "Please Select P2180469 P2179088 P2178404 P2175256 P2173038 P2172686 P2169358 P2…" at bounding box center [867, 310] width 665 height 30
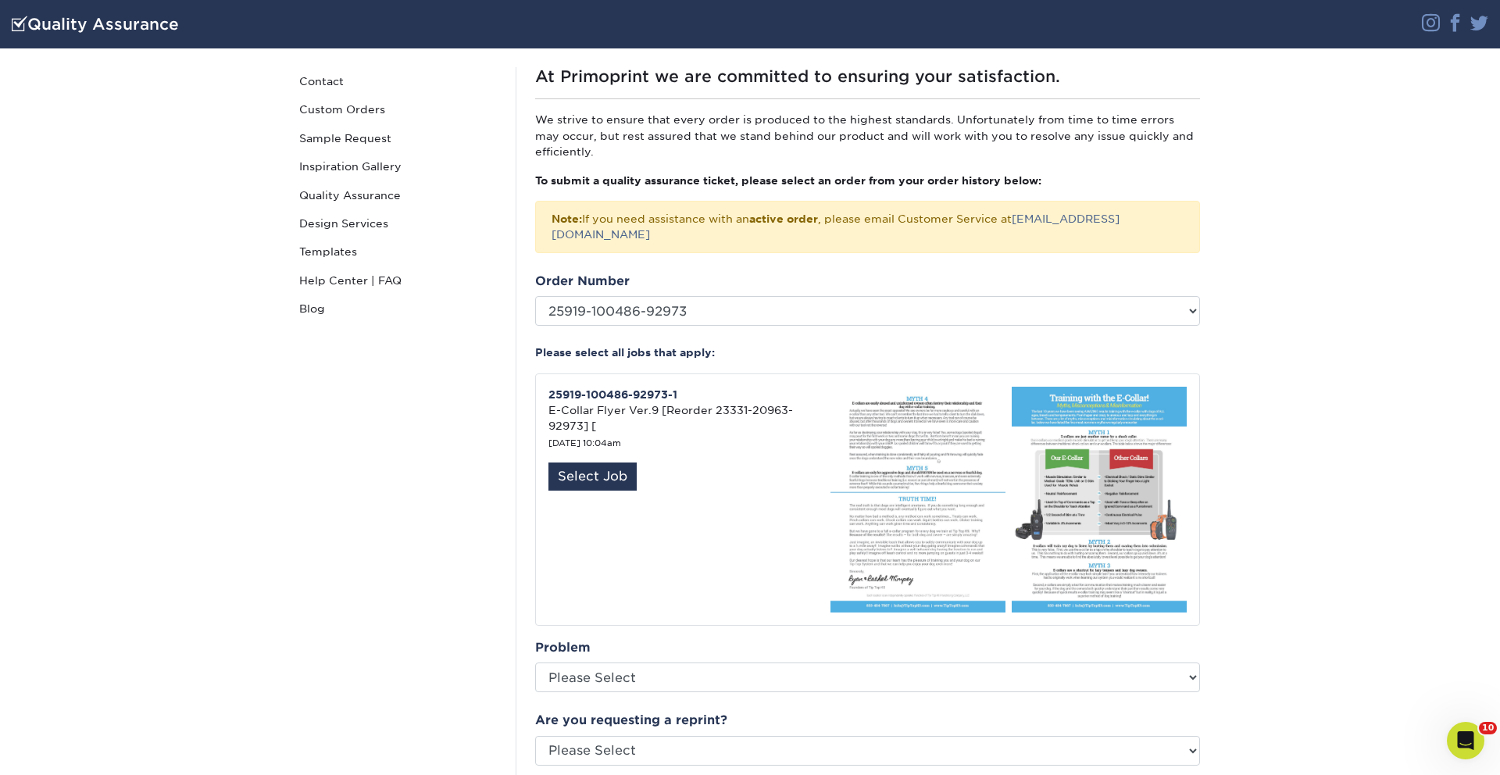
drag, startPoint x: 1184, startPoint y: 330, endPoint x: 1499, endPoint y: 159, distance: 357.9
click at [1186, 345] on li "Please select all jobs that apply:" at bounding box center [867, 359] width 665 height 28
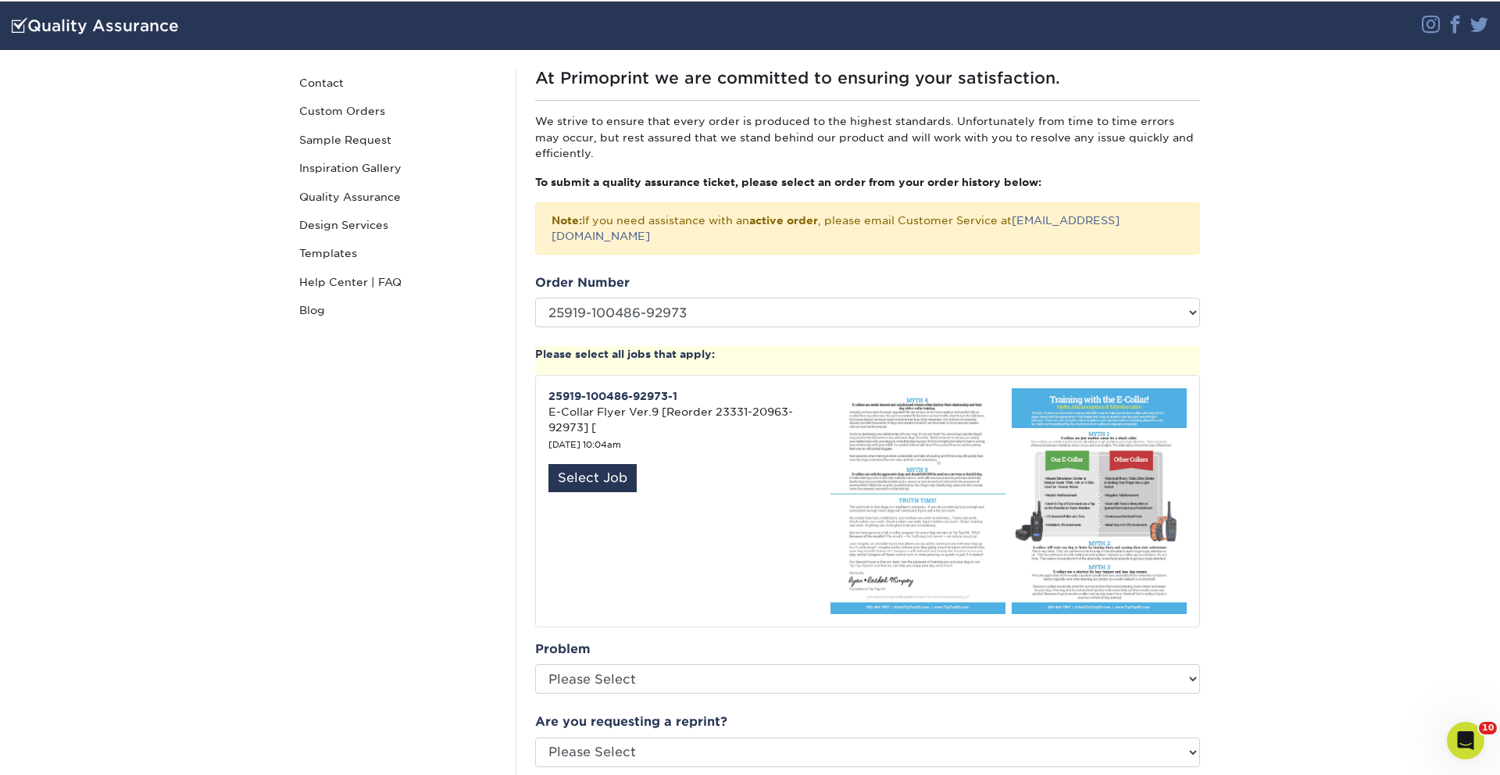
scroll to position [0, 0]
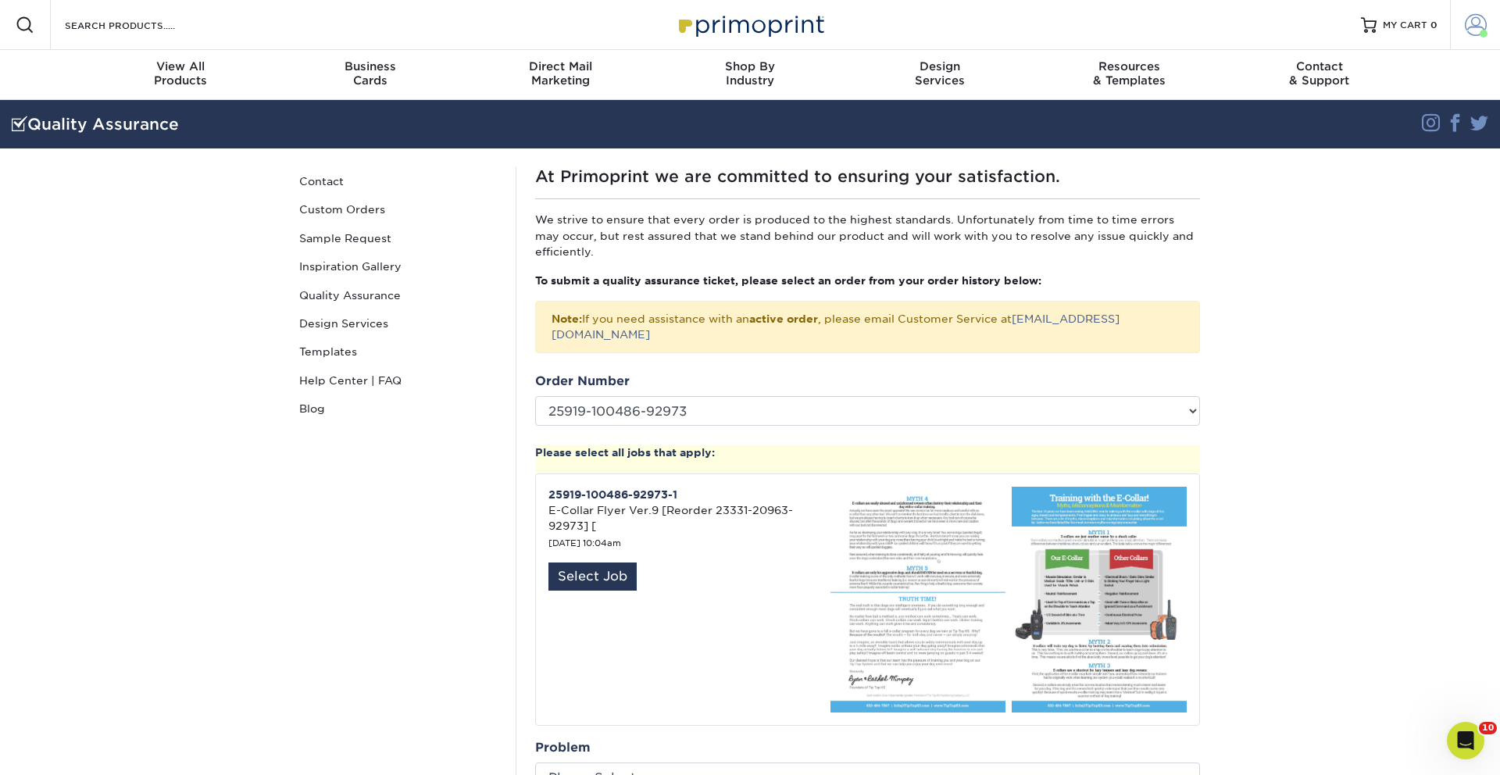
click at [1492, 19] on link "Account" at bounding box center [1475, 25] width 50 height 50
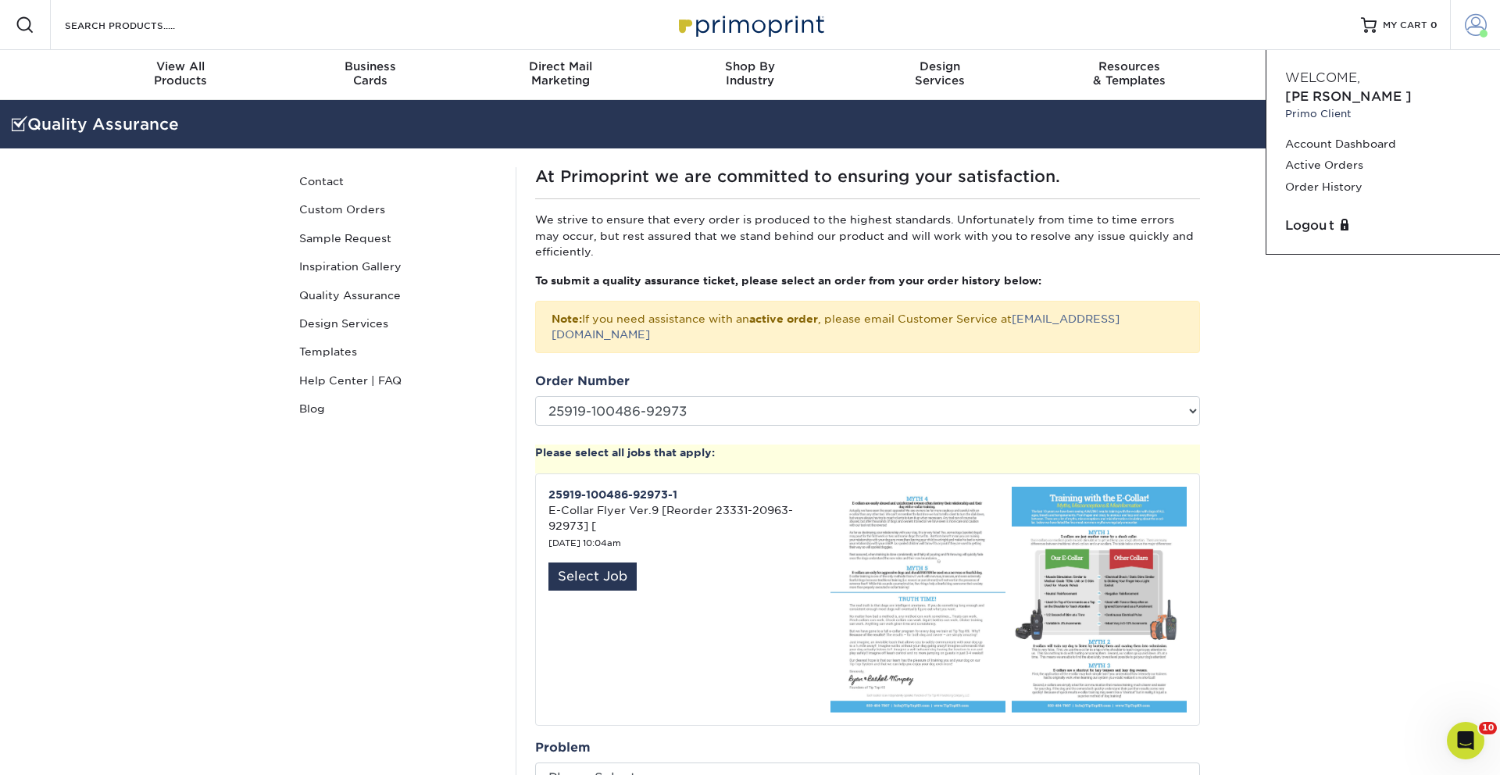
drag, startPoint x: 1484, startPoint y: 21, endPoint x: 1453, endPoint y: 48, distance: 41.5
click at [1484, 22] on span at bounding box center [1476, 25] width 22 height 22
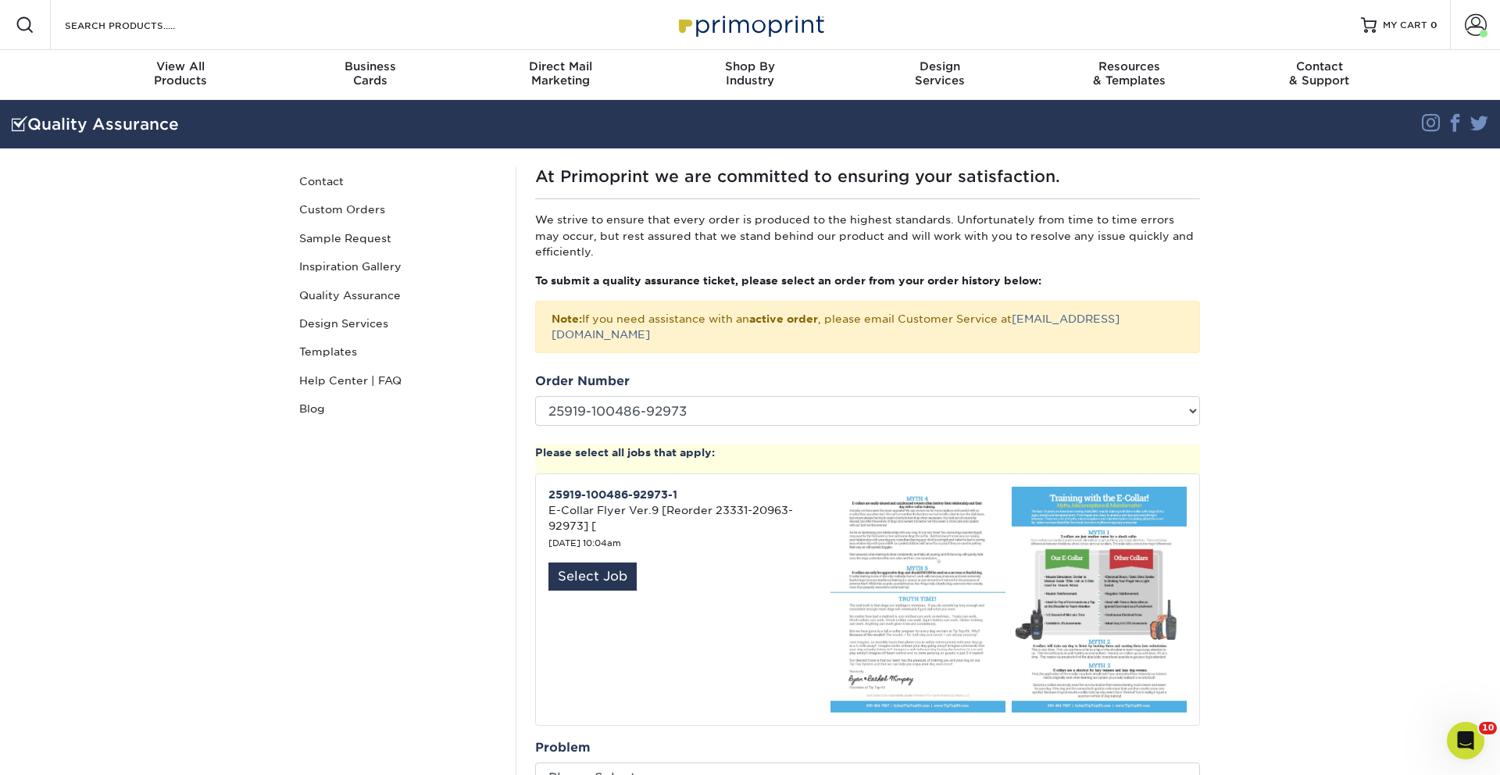
drag, startPoint x: 1488, startPoint y: 28, endPoint x: 1437, endPoint y: 69, distance: 65.6
click at [1488, 28] on link "Account" at bounding box center [1475, 25] width 50 height 50
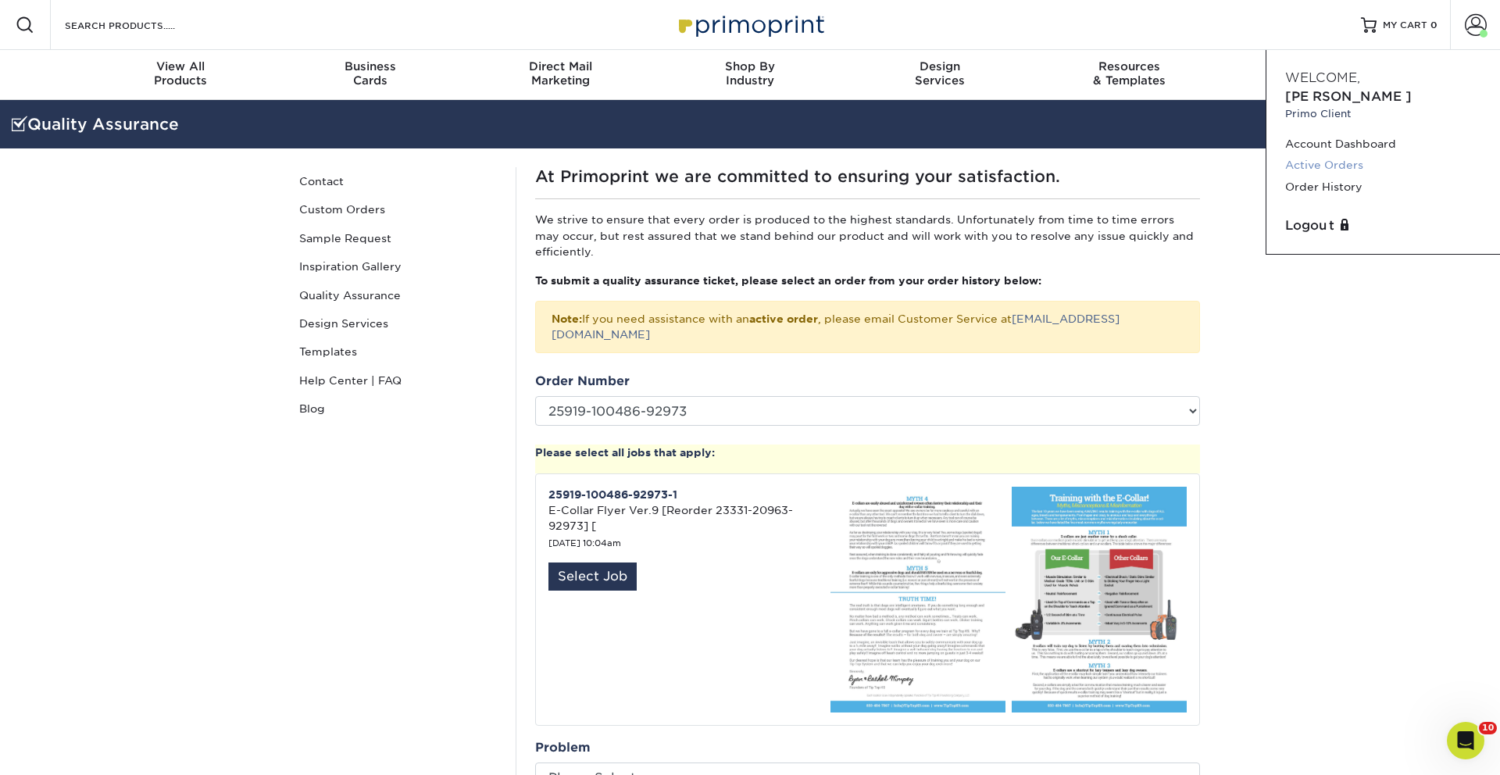
click at [1325, 155] on link "Active Orders" at bounding box center [1383, 165] width 196 height 21
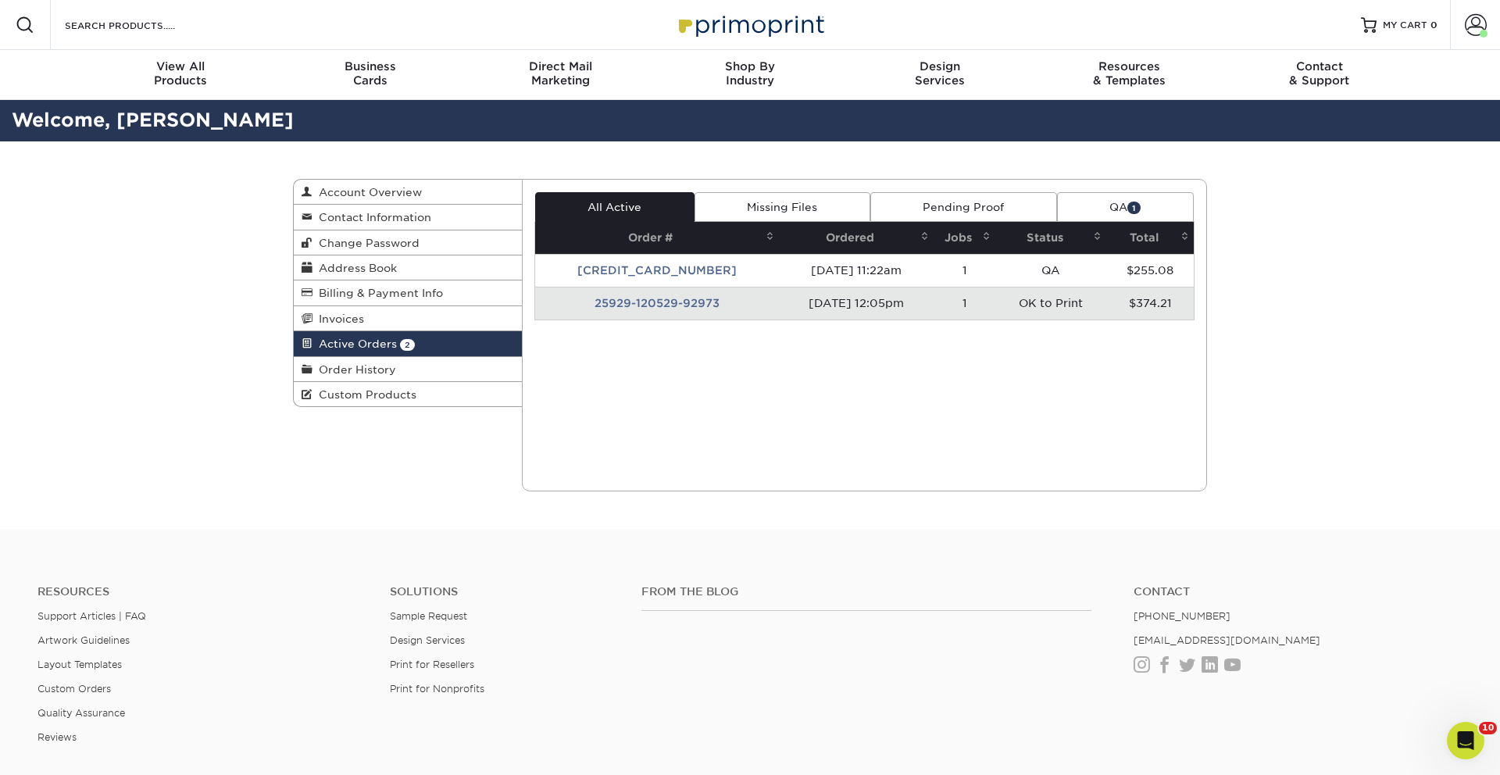
click at [659, 304] on td "25929-120529-92973" at bounding box center [657, 303] width 244 height 33
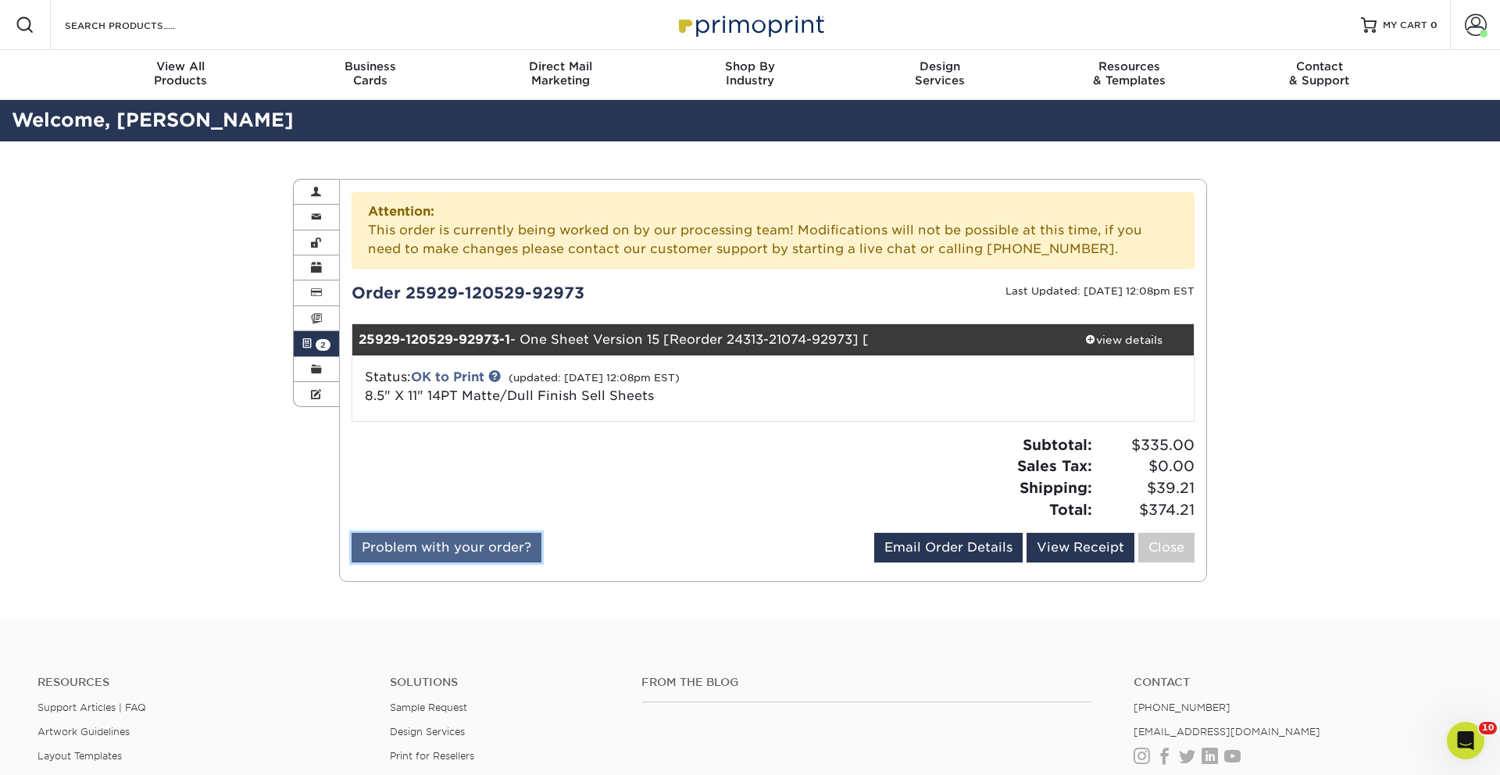
click at [512, 535] on link "Problem with your order?" at bounding box center [447, 548] width 190 height 30
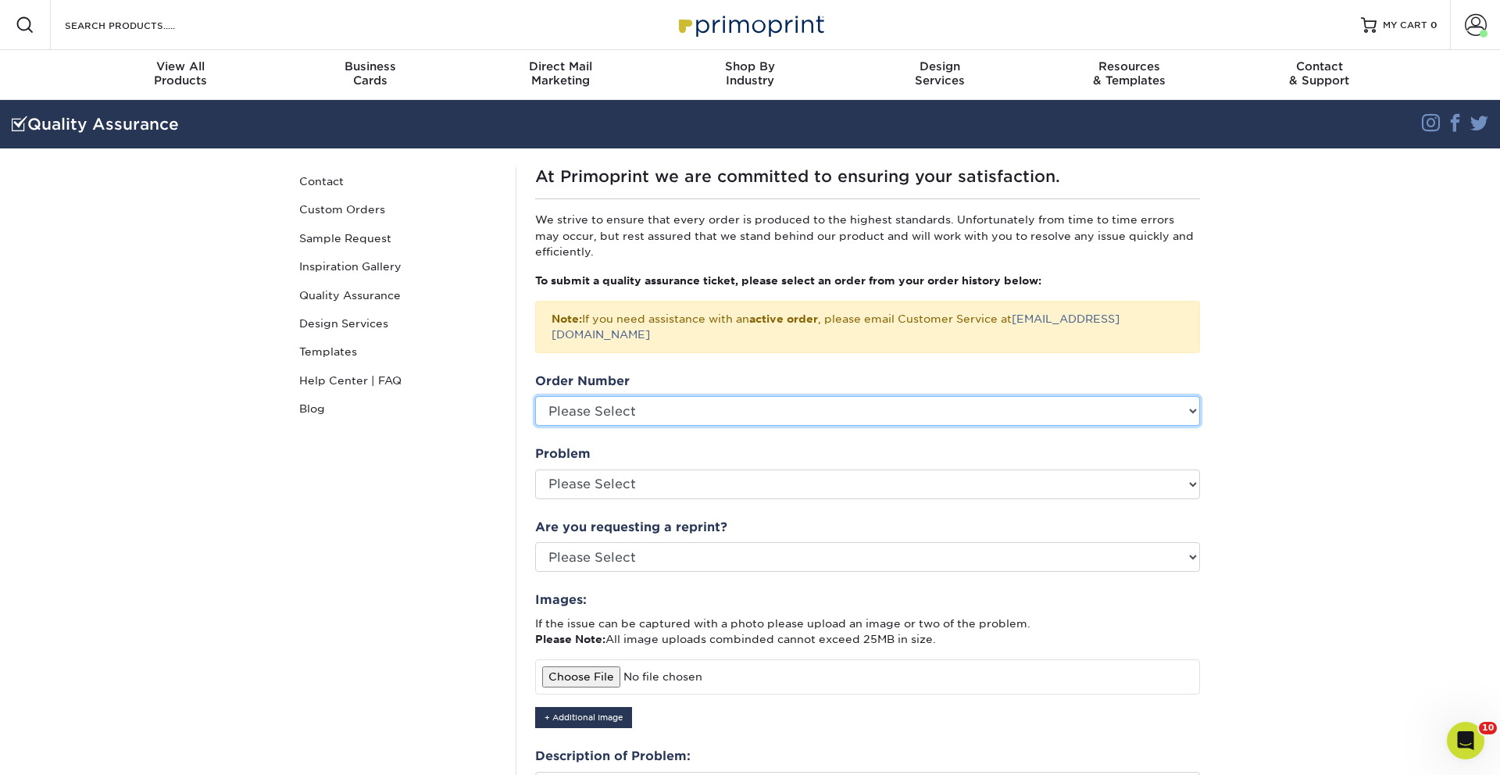
click at [681, 396] on select "Please Select P2180469 P2179088 P2178404 P2175256 P2173038 P2172686 P2169358 P2…" at bounding box center [867, 411] width 665 height 30
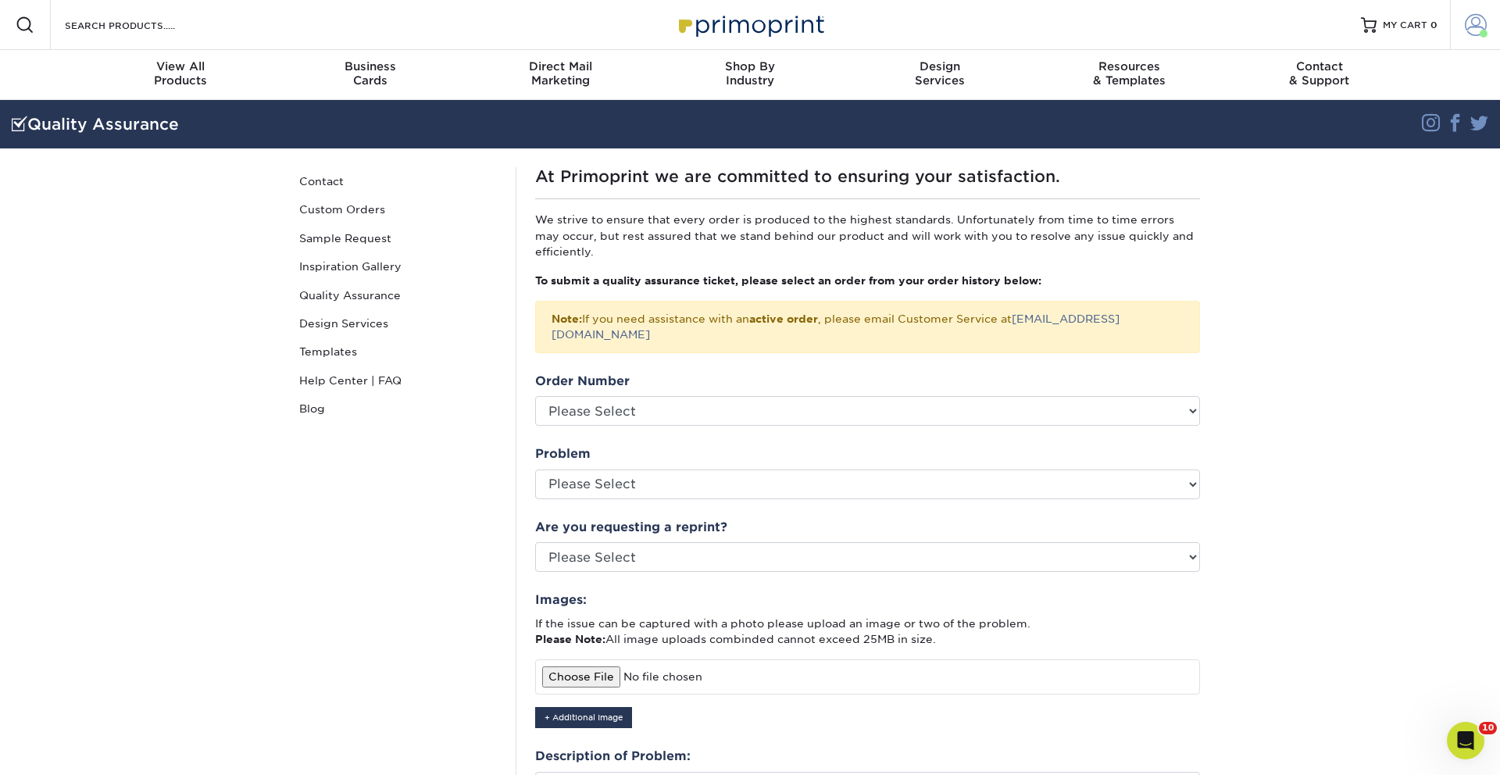
click at [1477, 23] on span at bounding box center [1476, 25] width 22 height 22
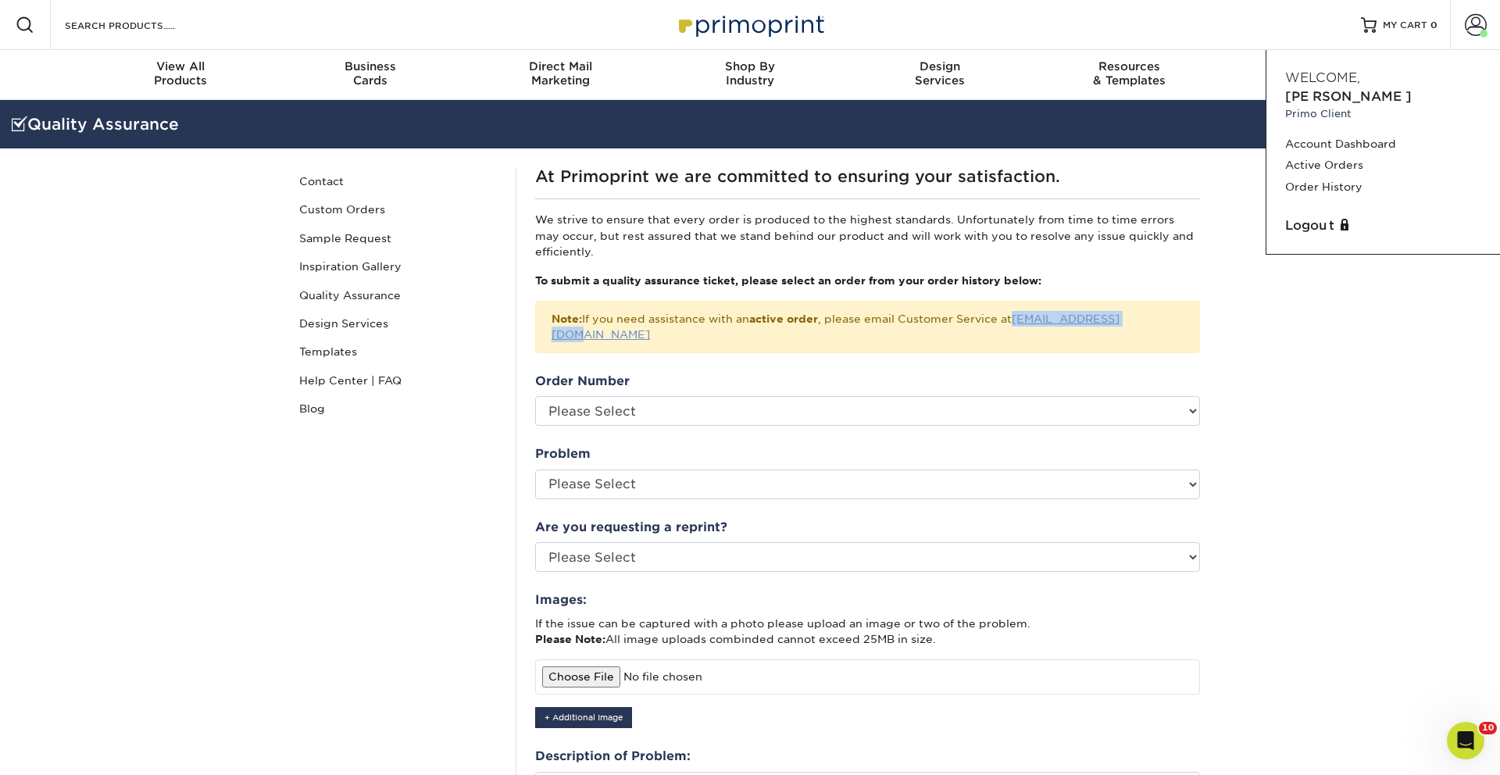
drag, startPoint x: 1148, startPoint y: 319, endPoint x: 1020, endPoint y: 322, distance: 127.4
click at [1019, 322] on div "Note: If you need assistance with an active order , please email Customer Servi…" at bounding box center [867, 327] width 665 height 52
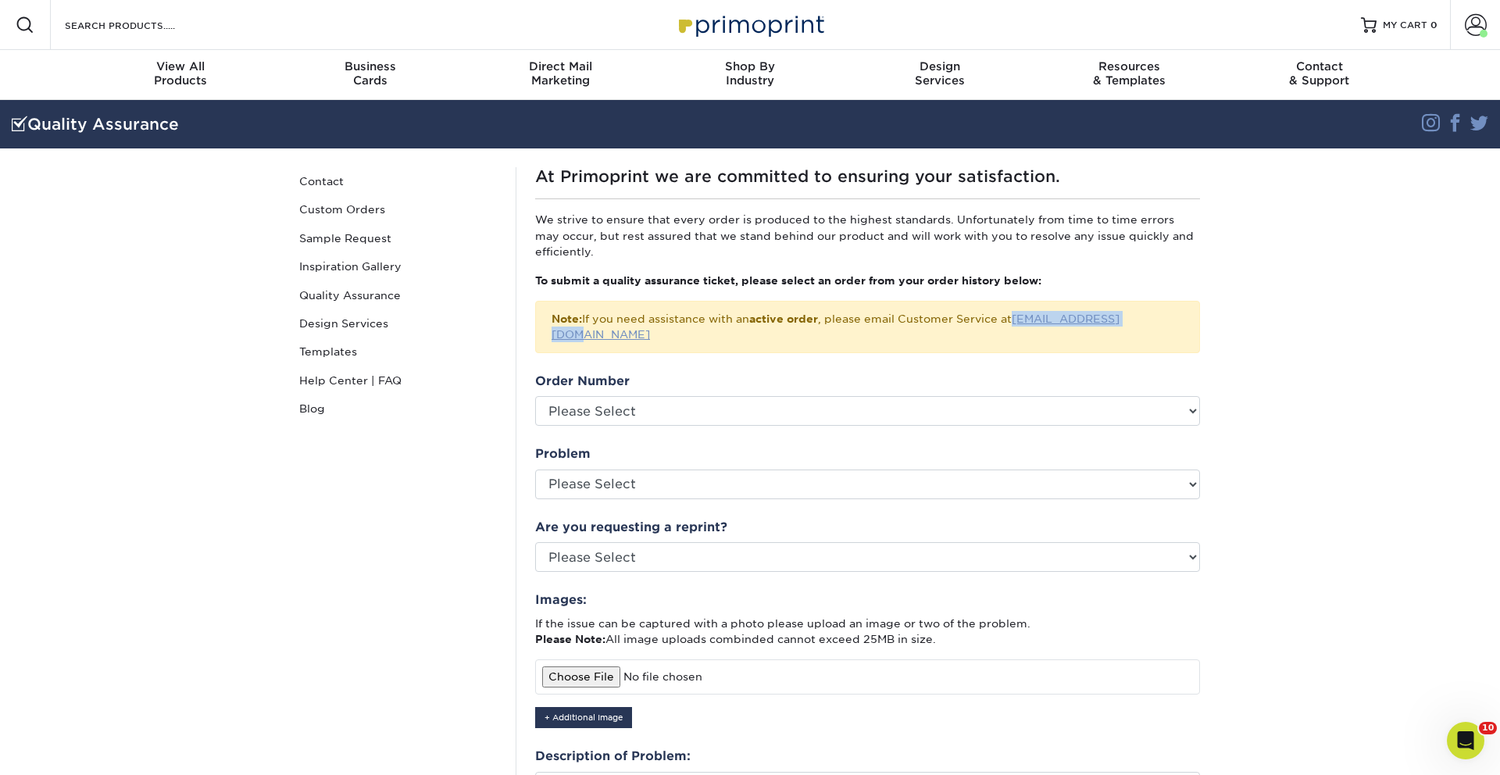
copy link "[EMAIL_ADDRESS][DOMAIN_NAME]"
